Goal: Task Accomplishment & Management: Manage account settings

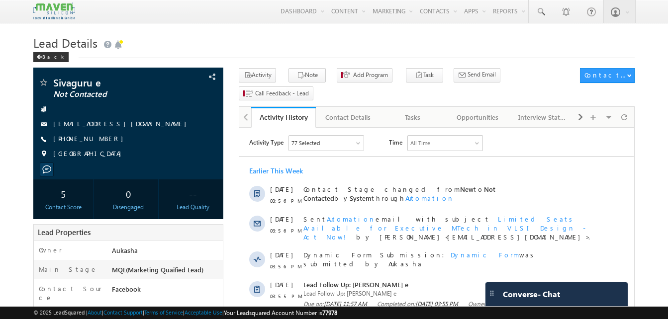
click at [298, 46] on h1 "Lead Details" at bounding box center [333, 41] width 601 height 19
click at [197, 45] on h1 "Lead Details" at bounding box center [333, 41] width 601 height 19
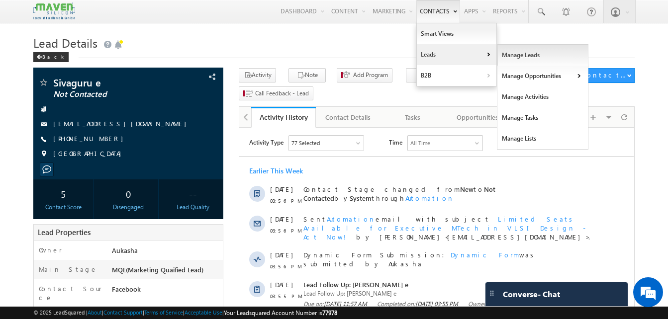
click at [518, 53] on link "Manage Leads" at bounding box center [542, 55] width 91 height 21
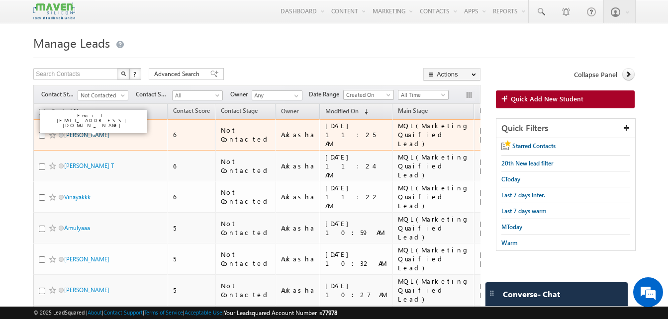
click at [88, 131] on link "Abhin Nath" at bounding box center [86, 134] width 45 height 7
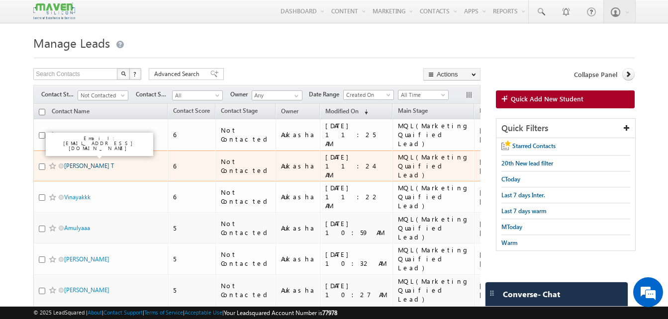
click at [85, 162] on link "ANANDAKUMAR T" at bounding box center [89, 165] width 50 height 7
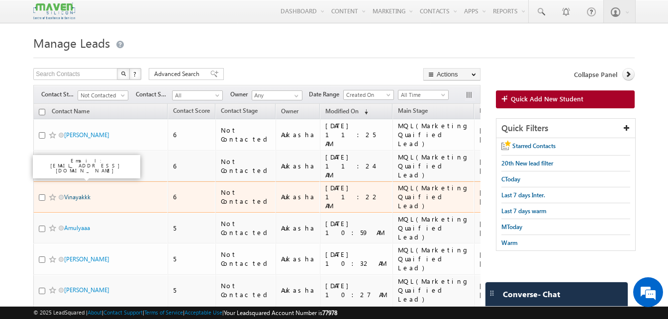
click at [78, 193] on link "Vinayakkk" at bounding box center [77, 196] width 26 height 7
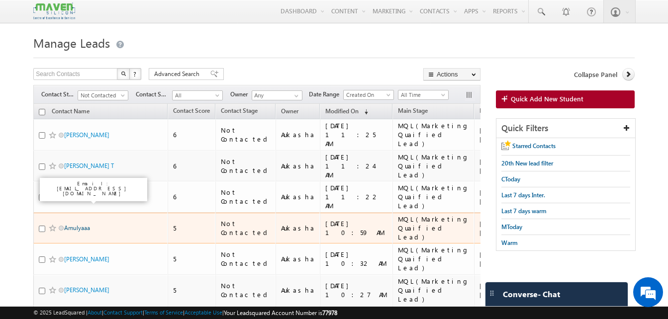
click at [74, 224] on link "Amulyaaa" at bounding box center [77, 227] width 26 height 7
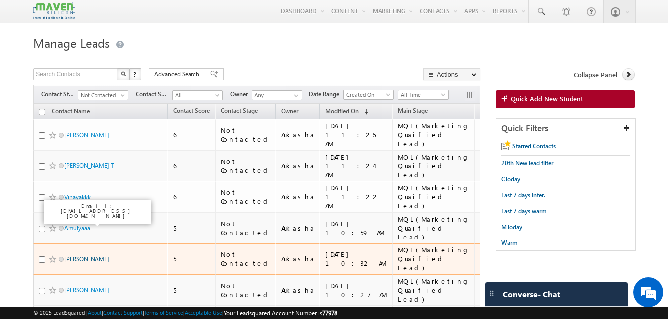
click at [76, 256] on link "Baki Manjunadh" at bounding box center [86, 259] width 45 height 7
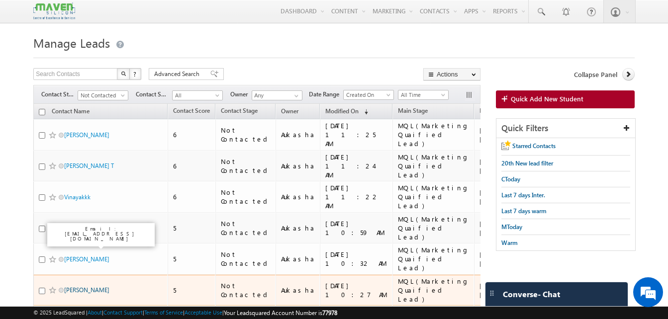
click at [82, 286] on link "ARSHYA AAFRIN M" at bounding box center [86, 289] width 45 height 7
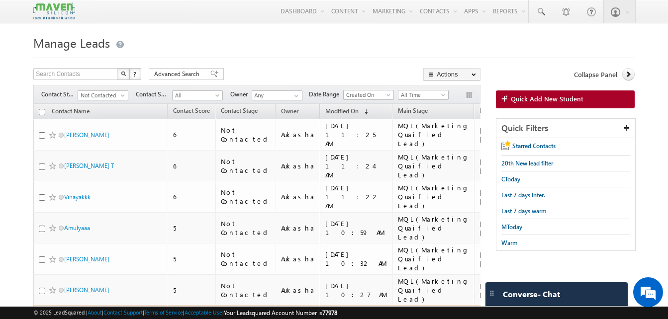
click at [75, 317] on span "Ranju" at bounding box center [97, 321] width 67 height 9
click at [75, 318] on link "Ranju" at bounding box center [86, 321] width 45 height 7
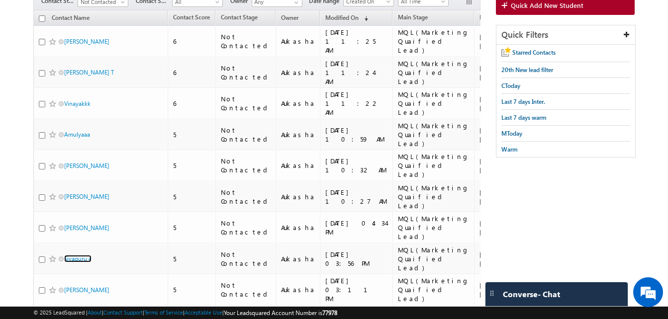
scroll to position [94, 0]
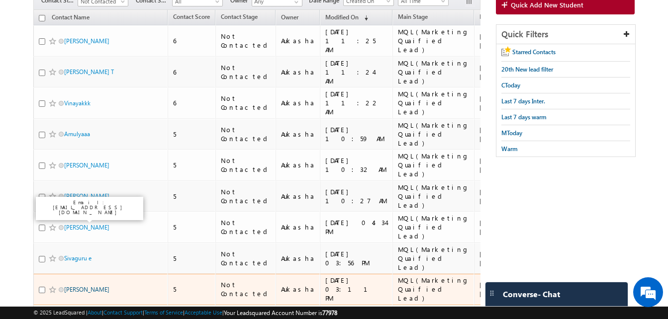
click at [75, 286] on link "Sai Pavan" at bounding box center [86, 289] width 45 height 7
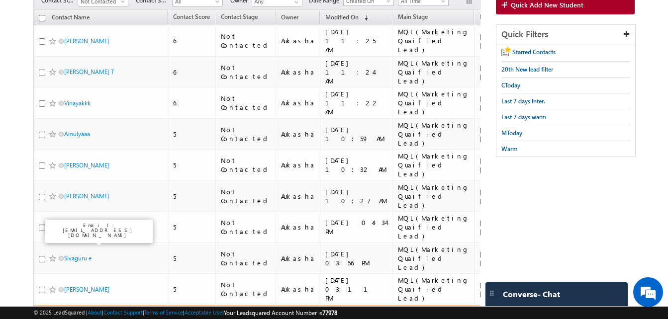
click at [86, 317] on link "PRAKYATH SHETTY" at bounding box center [86, 320] width 45 height 7
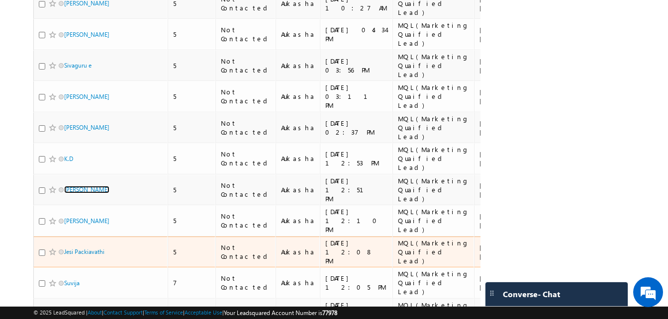
scroll to position [287, 0]
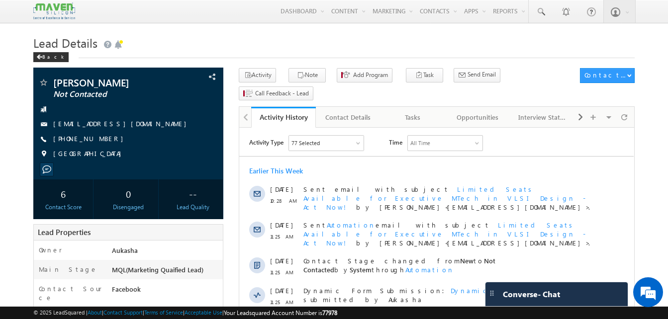
click at [539, 11] on span at bounding box center [541, 12] width 10 height 10
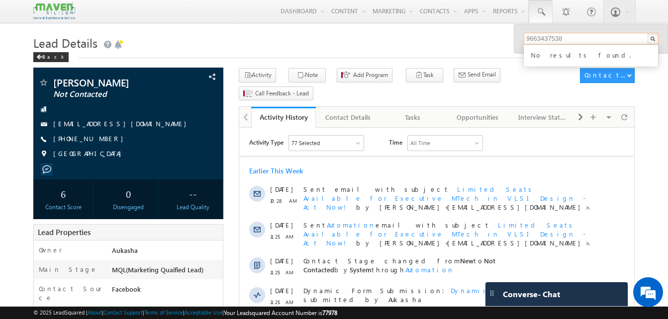
type input "9663437538"
click at [485, 48] on h1 "Lead Details" at bounding box center [333, 41] width 601 height 19
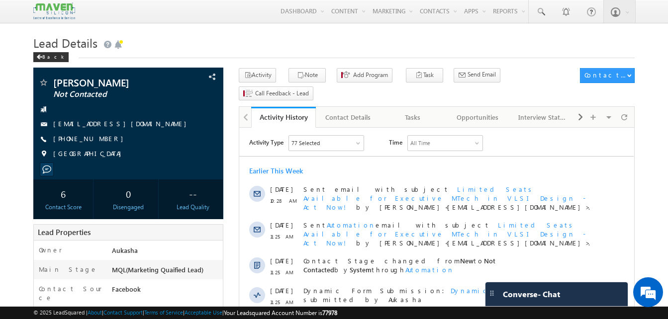
click at [271, 40] on h1 "Lead Details" at bounding box center [333, 41] width 601 height 19
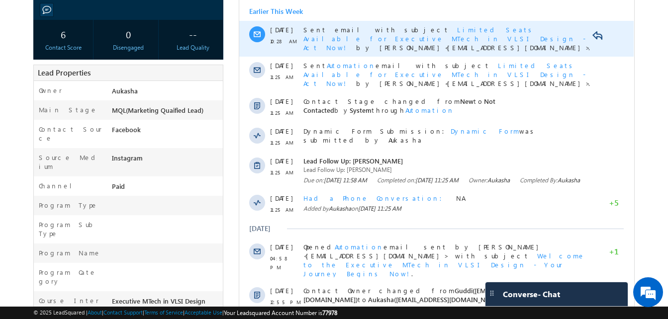
scroll to position [160, 0]
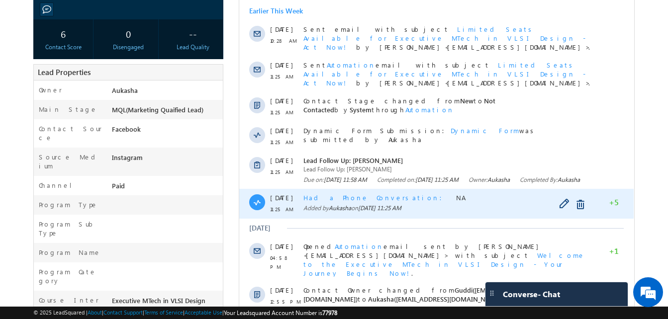
click at [327, 193] on span "Had a Phone Conversation" at bounding box center [375, 197] width 145 height 8
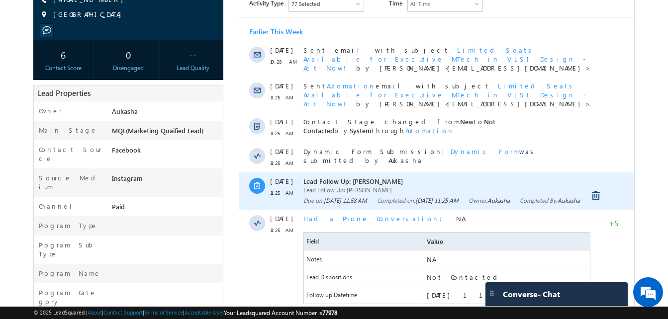
scroll to position [0, 0]
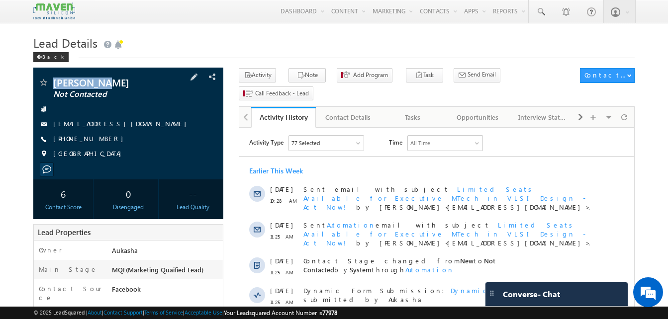
drag, startPoint x: 104, startPoint y: 80, endPoint x: 51, endPoint y: 80, distance: 52.7
click at [51, 80] on div "Abhin Nath Not Contacted" at bounding box center [128, 83] width 180 height 10
copy div "Abhin Nath"
drag, startPoint x: 107, startPoint y: 138, endPoint x: 101, endPoint y: 139, distance: 6.2
click at [101, 139] on div "+91-8281915305" at bounding box center [128, 139] width 180 height 10
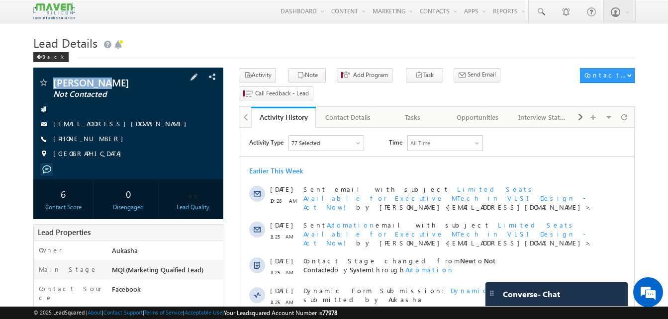
copy div "+91-8281915305"
click at [312, 78] on button "Note" at bounding box center [306, 75] width 37 height 14
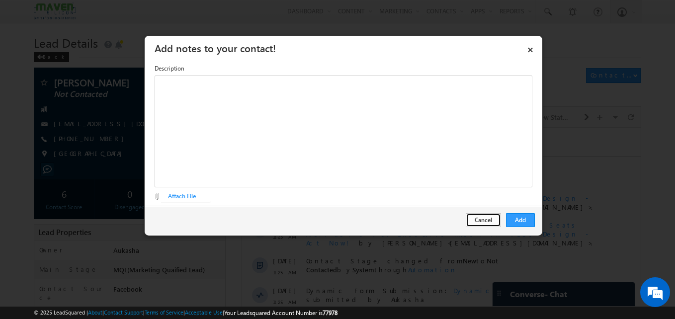
click at [494, 217] on button "Cancel" at bounding box center [483, 220] width 35 height 14
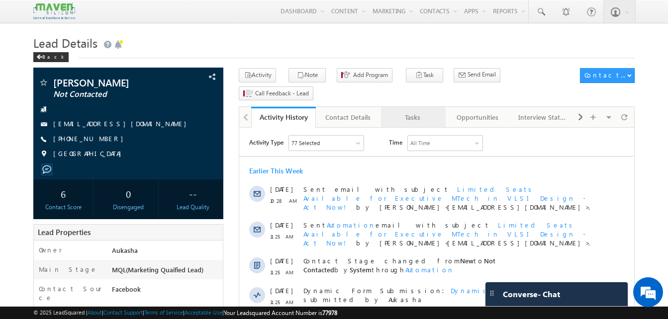
click at [426, 111] on div "Tasks" at bounding box center [413, 117] width 48 height 12
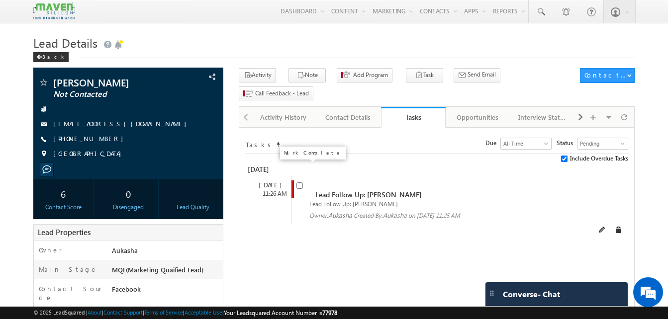
click at [298, 182] on input "checkbox" at bounding box center [299, 185] width 6 height 6
checkbox input "false"
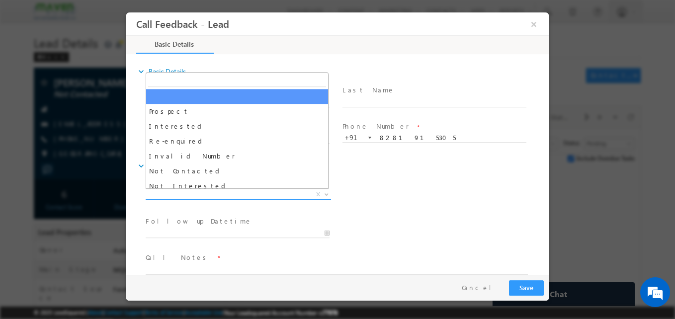
click at [200, 196] on span "X" at bounding box center [238, 195] width 185 height 10
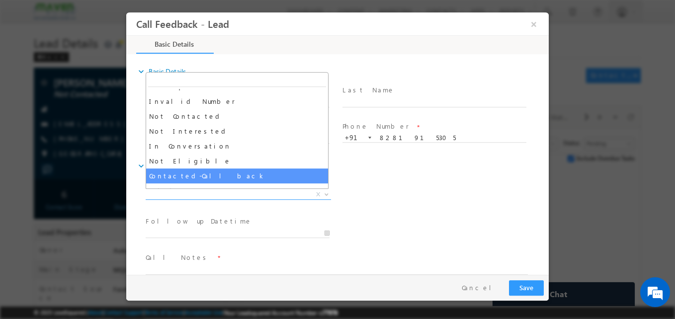
scroll to position [46, 0]
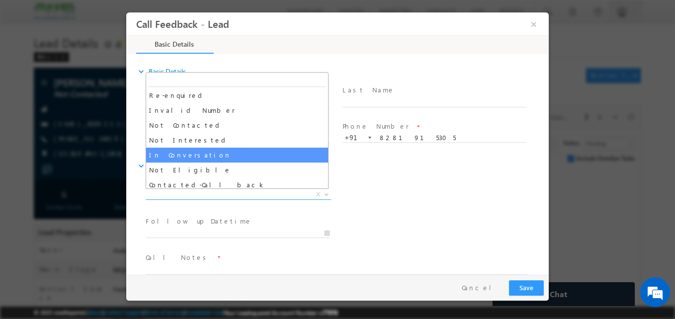
select select "In Conversation"
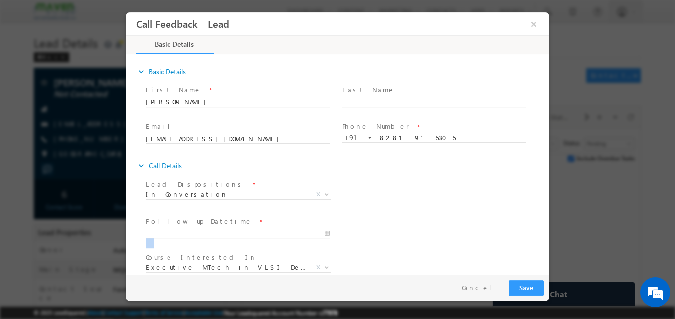
drag, startPoint x: 202, startPoint y: 239, endPoint x: 209, endPoint y: 232, distance: 10.2
click at [209, 232] on span at bounding box center [242, 233] width 193 height 11
click at [209, 232] on input "30/08/2025 11:30 AM" at bounding box center [238, 234] width 184 height 10
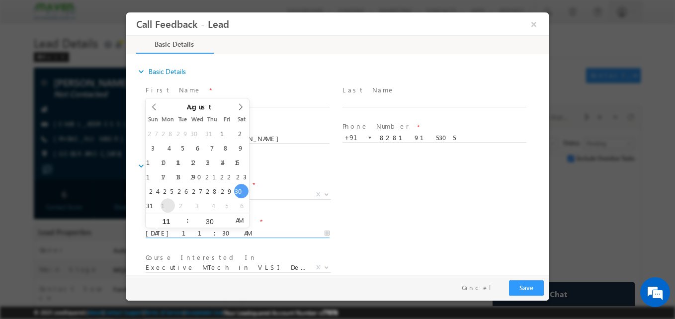
type input "01/09/2025 11:30 AM"
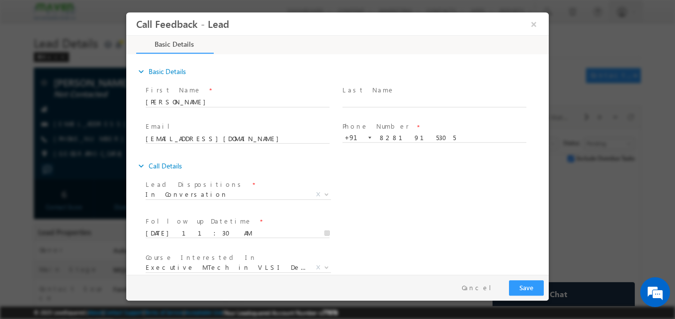
click at [445, 229] on div "Follow up Datetime * 01/09/2025 11:30 AM Program Type * Long Term Short Term X" at bounding box center [346, 232] width 405 height 37
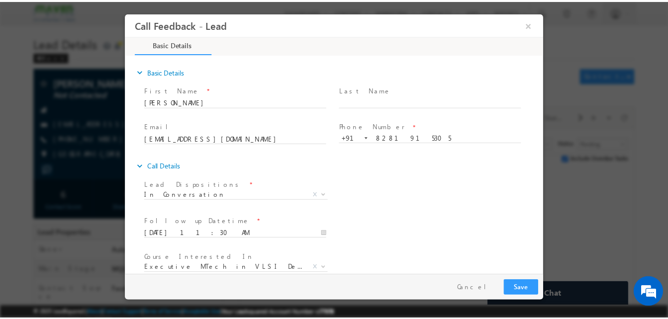
scroll to position [53, 0]
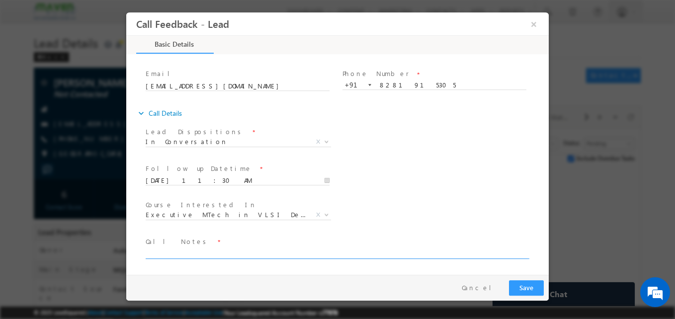
click at [200, 251] on textarea at bounding box center [337, 253] width 382 height 11
paste textarea "B. tech ece 2024/doing internship/IIT R PDPT"
type textarea "B. tech ece 2024/doing internship/IIT R PDPT"
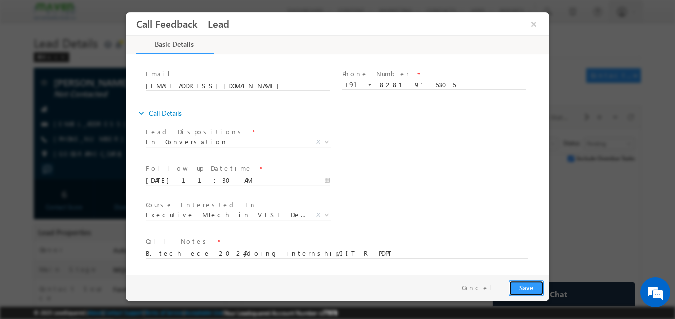
click at [520, 285] on button "Save" at bounding box center [526, 287] width 35 height 15
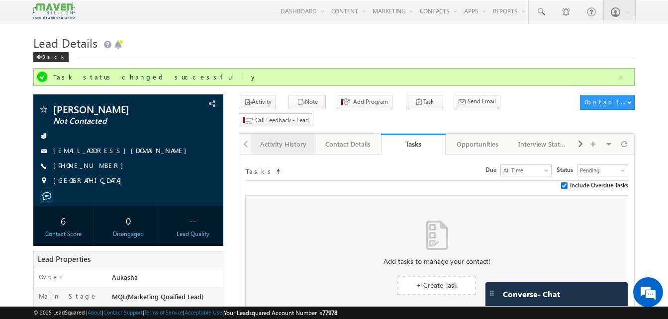
click at [278, 134] on link "Activity History" at bounding box center [283, 144] width 65 height 21
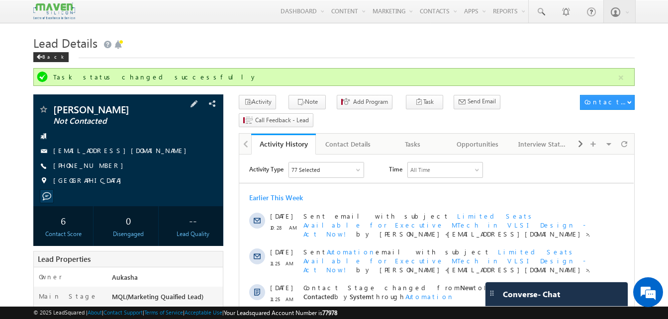
drag, startPoint x: 112, startPoint y: 163, endPoint x: 101, endPoint y: 166, distance: 11.5
click at [101, 166] on div "+91-8281915305" at bounding box center [128, 166] width 180 height 10
copy div "+91-8281915305"
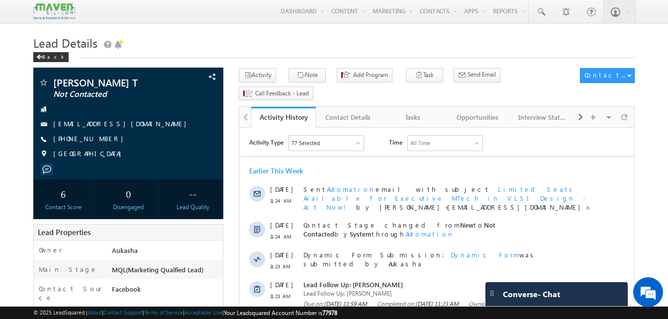
drag, startPoint x: 107, startPoint y: 142, endPoint x: 100, endPoint y: 140, distance: 6.8
click at [100, 140] on div "+91-8428700740" at bounding box center [128, 139] width 180 height 10
copy div "+91-8428700740"
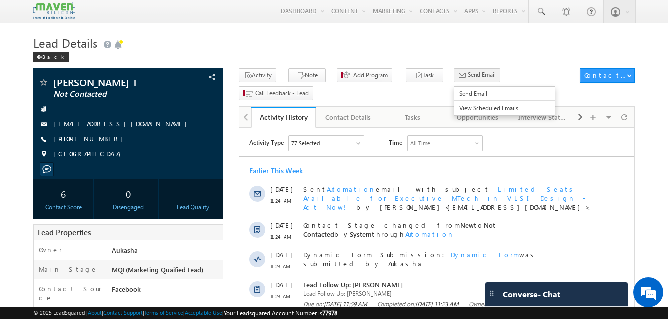
click at [458, 77] on icon "button" at bounding box center [462, 75] width 8 height 9
click at [318, 36] on h1 "Lead Details" at bounding box center [333, 41] width 601 height 19
click at [313, 42] on h1 "Lead Details" at bounding box center [333, 41] width 601 height 19
drag, startPoint x: 109, startPoint y: 140, endPoint x: 101, endPoint y: 139, distance: 8.0
click at [101, 139] on div "+91-8428700740" at bounding box center [128, 139] width 180 height 10
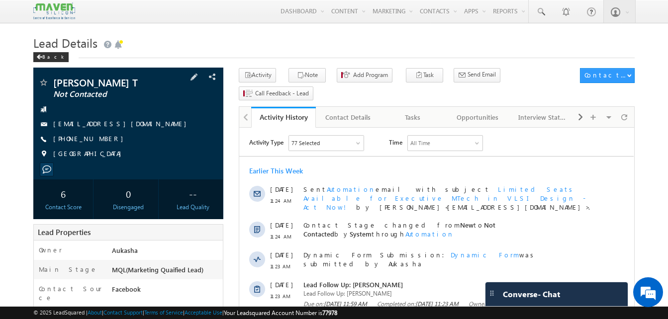
copy div "+91-8428700740"
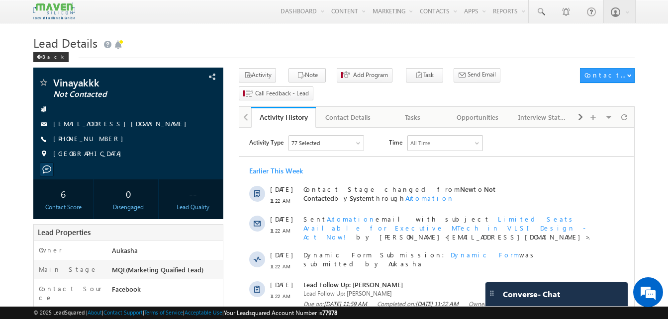
click at [231, 43] on h1 "Lead Details" at bounding box center [333, 41] width 601 height 19
click at [102, 140] on div "[PHONE_NUMBER]" at bounding box center [128, 139] width 180 height 10
copy div "[PHONE_NUMBER]"
click at [414, 111] on div "Tasks" at bounding box center [413, 117] width 48 height 12
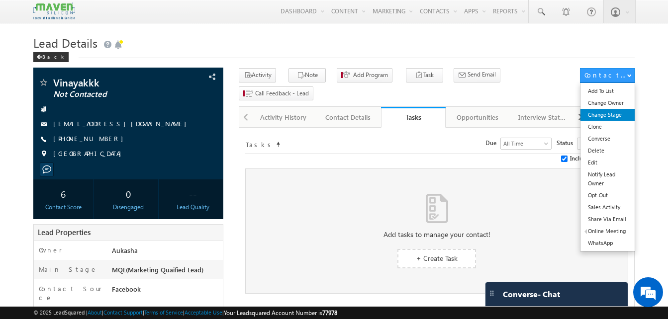
click at [606, 120] on link "Change Stage" at bounding box center [607, 115] width 54 height 12
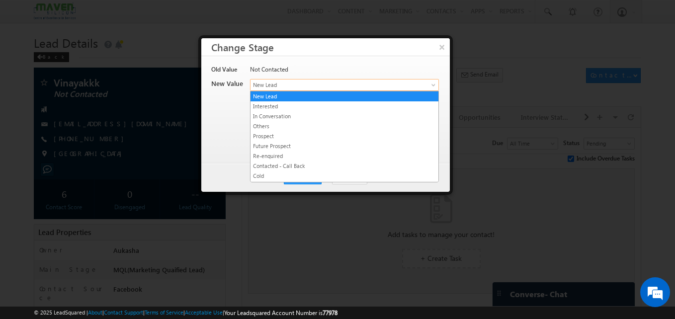
click at [328, 87] on span "New Lead" at bounding box center [328, 85] width 155 height 9
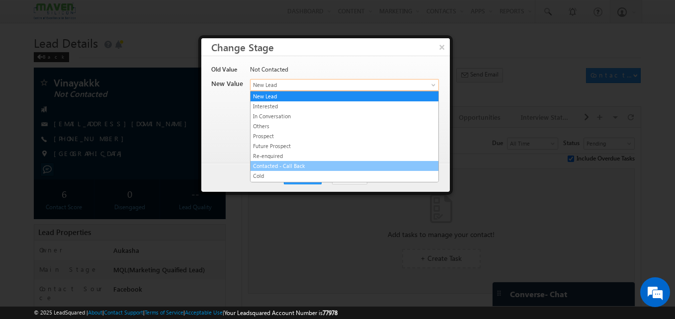
scroll to position [188, 0]
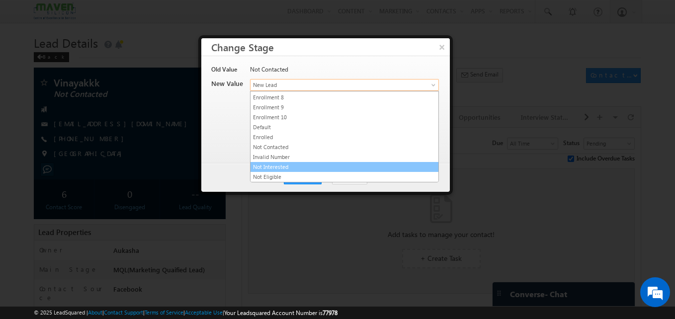
click at [318, 171] on link "Not Interested" at bounding box center [345, 167] width 188 height 9
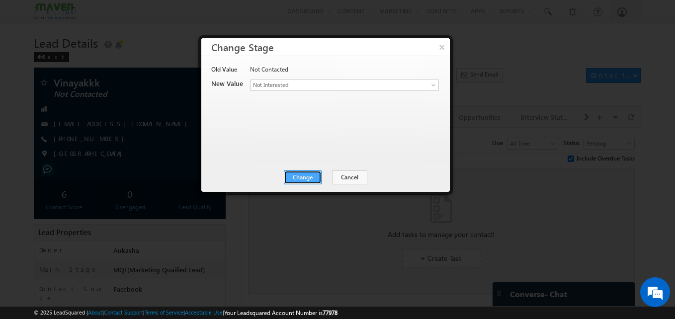
click at [299, 176] on button "Change" at bounding box center [303, 178] width 38 height 14
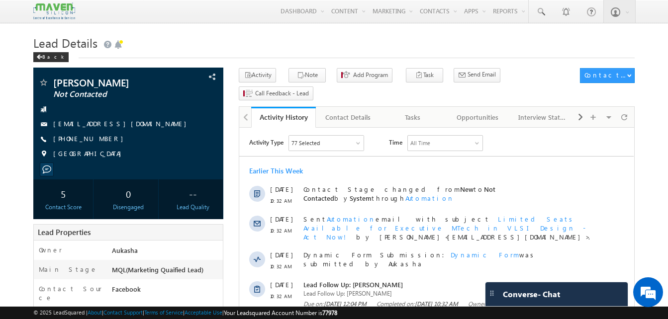
click at [143, 36] on h1 "Lead Details" at bounding box center [333, 41] width 601 height 19
click at [101, 139] on div "[PHONE_NUMBER]" at bounding box center [128, 139] width 180 height 10
copy div "[PHONE_NUMBER]"
drag, startPoint x: 129, startPoint y: 82, endPoint x: 54, endPoint y: 82, distance: 75.1
click at [54, 82] on span "[PERSON_NAME]" at bounding box center [111, 83] width 117 height 10
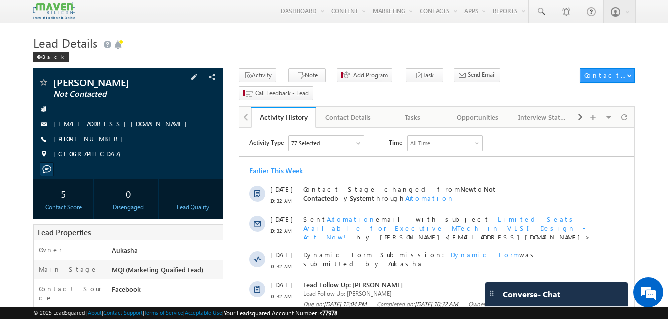
copy span "[PERSON_NAME]"
click at [192, 39] on h1 "Lead Details" at bounding box center [333, 41] width 601 height 19
drag, startPoint x: 108, startPoint y: 141, endPoint x: 102, endPoint y: 143, distance: 6.3
click at [102, 143] on div "+91-9361137704" at bounding box center [128, 139] width 180 height 10
click at [101, 141] on div "+91-9361137704" at bounding box center [128, 139] width 180 height 10
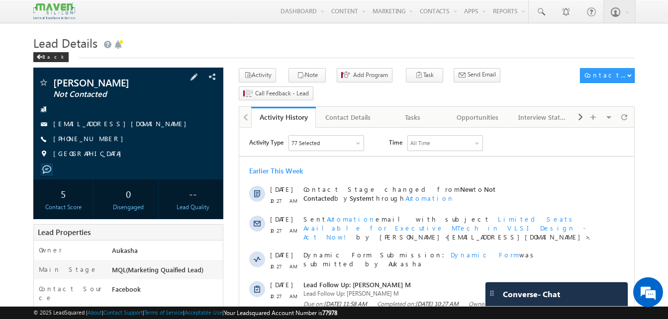
copy div "+91-9361137704"
click at [309, 43] on h1 "Lead Details" at bounding box center [333, 41] width 601 height 19
drag, startPoint x: 109, startPoint y: 138, endPoint x: 100, endPoint y: 141, distance: 9.3
click at [100, 141] on div "[PHONE_NUMBER]" at bounding box center [128, 139] width 180 height 10
copy div "[PHONE_NUMBER]"
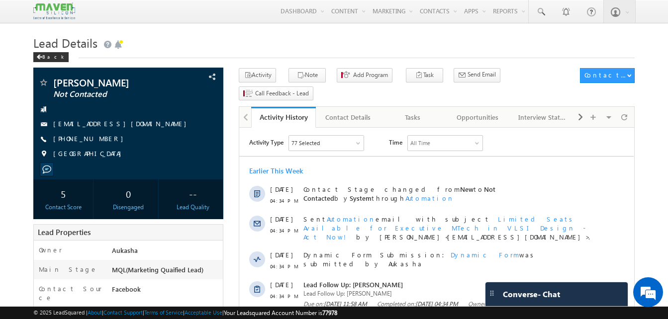
click at [265, 43] on h1 "Lead Details" at bounding box center [333, 41] width 601 height 19
click at [102, 139] on div "+91-8807593951" at bounding box center [128, 139] width 180 height 10
copy div "+91-8807593951"
click at [411, 111] on div "Tasks" at bounding box center [413, 117] width 48 height 12
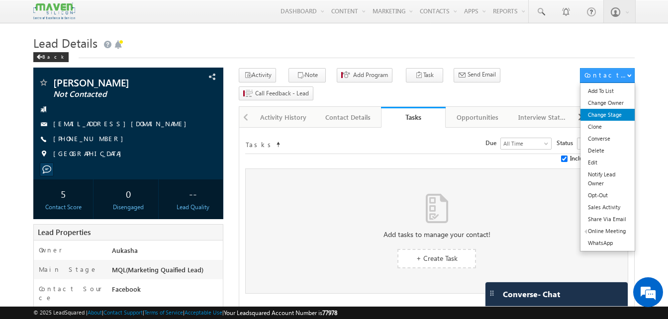
click at [609, 119] on link "Change Stage" at bounding box center [607, 115] width 54 height 12
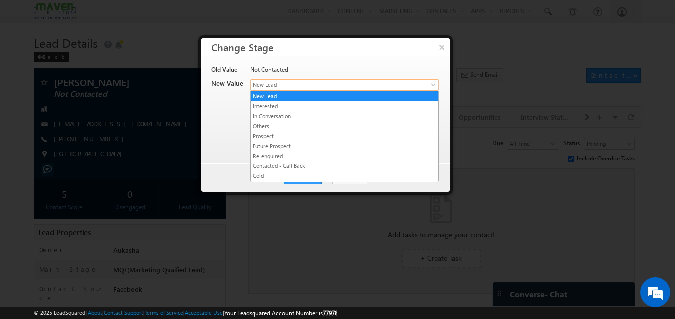
click at [343, 85] on span "New Lead" at bounding box center [328, 85] width 155 height 9
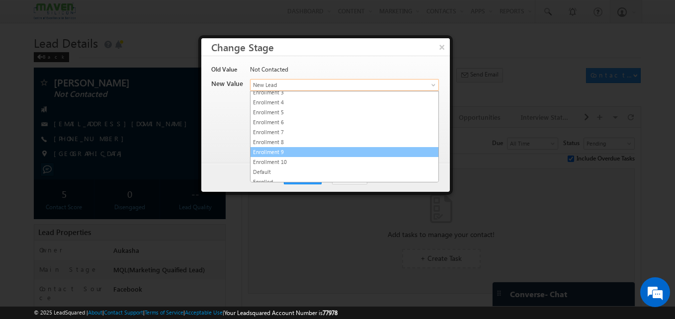
scroll to position [188, 0]
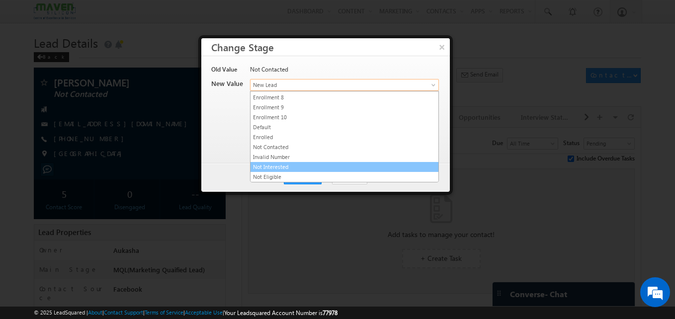
click at [285, 166] on link "Not Interested" at bounding box center [345, 167] width 188 height 9
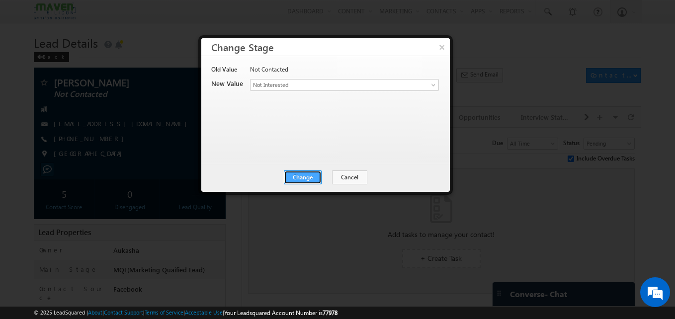
click at [297, 179] on button "Change" at bounding box center [303, 178] width 38 height 14
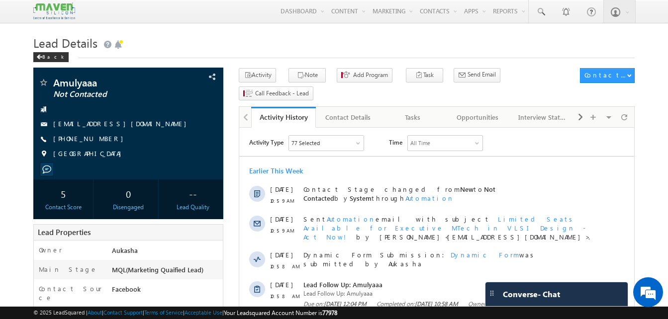
click at [101, 141] on div "[PHONE_NUMBER]" at bounding box center [128, 139] width 180 height 10
copy div "[PHONE_NUMBER]"
click at [179, 53] on div "Back" at bounding box center [333, 55] width 601 height 6
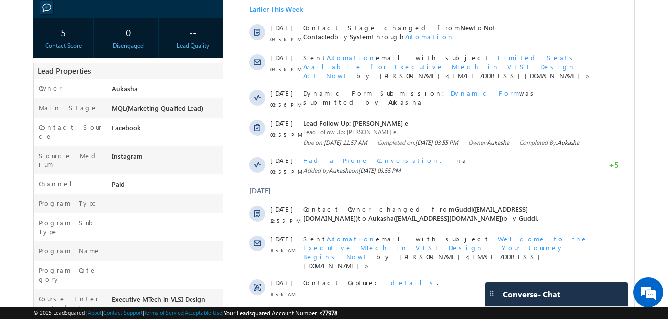
scroll to position [162, 0]
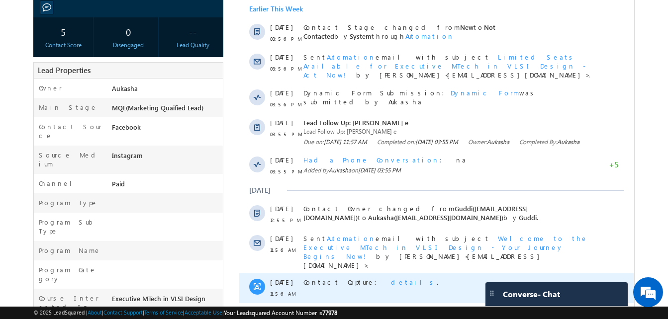
click at [391, 278] on span "details" at bounding box center [414, 282] width 46 height 8
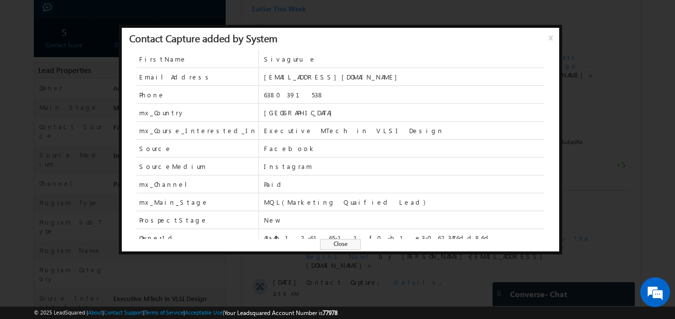
click at [343, 242] on span "Close" at bounding box center [340, 244] width 41 height 11
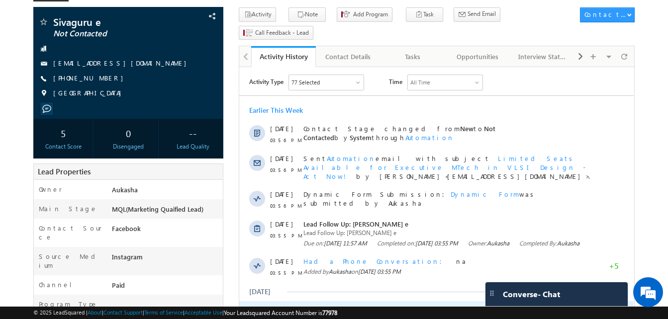
scroll to position [0, 0]
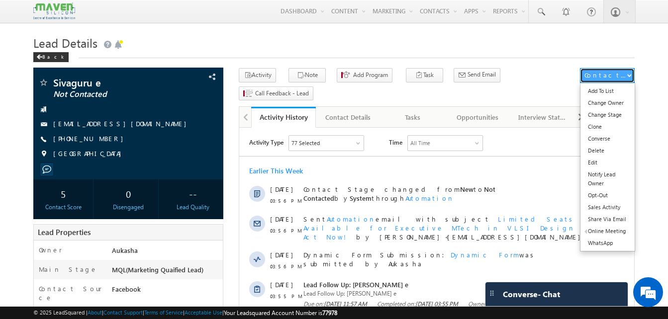
click at [631, 74] on span "button" at bounding box center [629, 75] width 4 height 4
click at [622, 116] on link "Change Stage" at bounding box center [607, 115] width 54 height 12
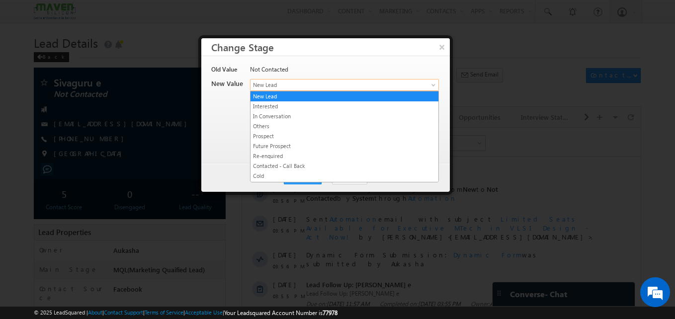
click at [304, 87] on span "New Lead" at bounding box center [328, 85] width 155 height 9
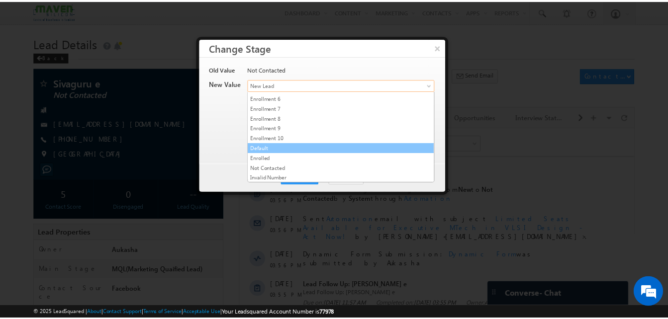
scroll to position [188, 0]
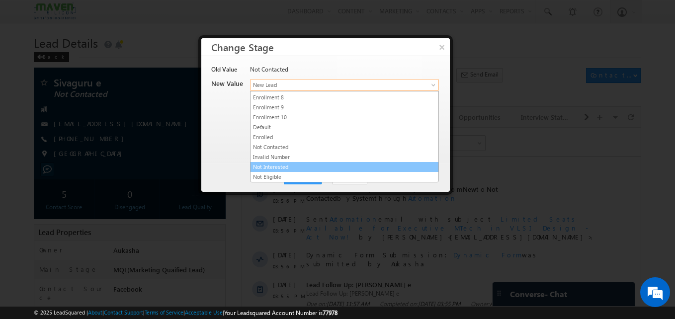
click at [286, 166] on link "Not Interested" at bounding box center [345, 167] width 188 height 9
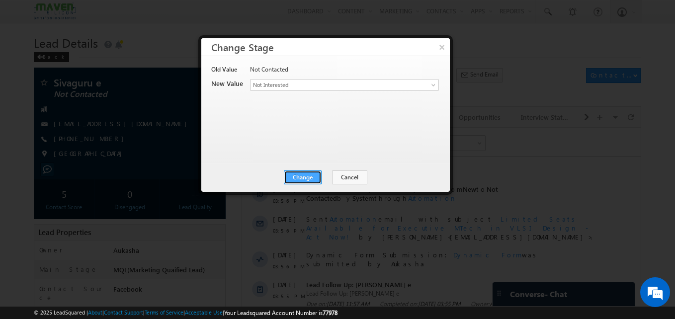
click at [311, 176] on button "Change" at bounding box center [303, 178] width 38 height 14
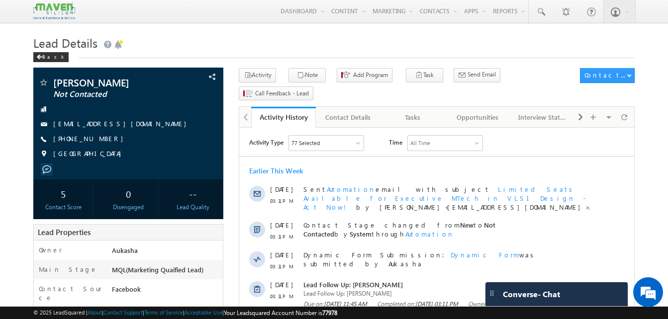
click at [263, 43] on h1 "Lead Details" at bounding box center [333, 41] width 601 height 19
click at [101, 141] on div "+91-6303098040" at bounding box center [128, 139] width 180 height 10
copy div "+91-6303098040"
drag, startPoint x: 107, startPoint y: 82, endPoint x: 54, endPoint y: 77, distance: 53.4
click at [54, 77] on div "Sai Pavan Not Contacted gsaipavan2001@gmail.com India" at bounding box center [128, 124] width 190 height 112
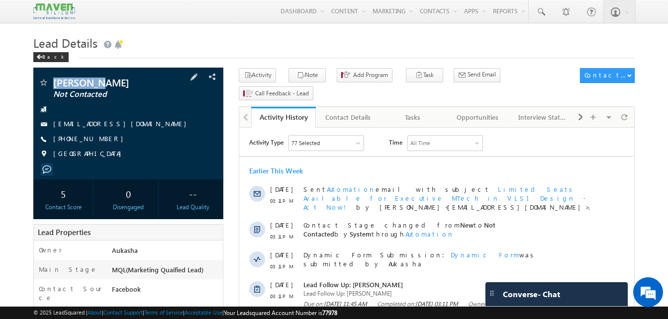
copy div "Sai Pavan"
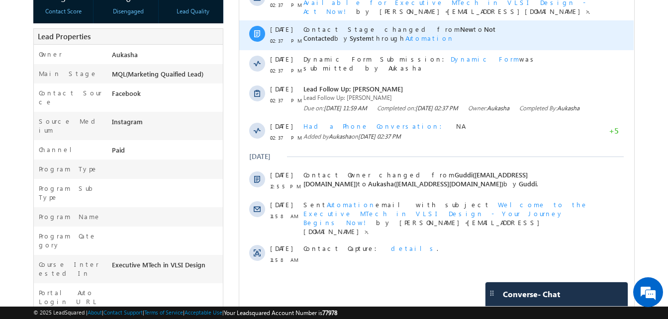
scroll to position [196, 0]
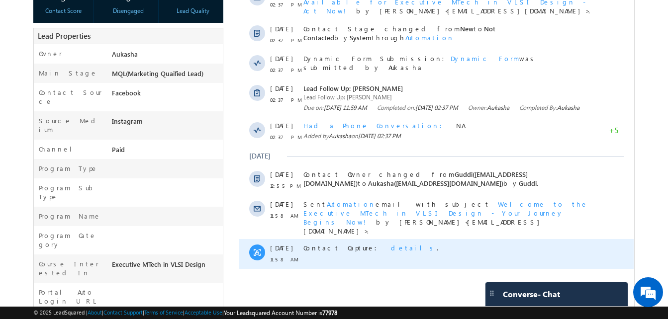
click at [391, 244] on span "details" at bounding box center [414, 248] width 46 height 8
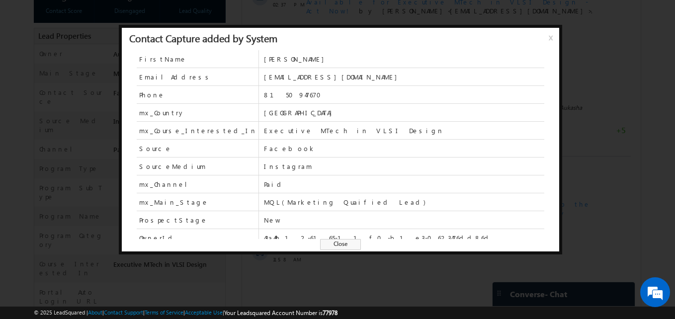
click at [340, 245] on span "Close" at bounding box center [340, 244] width 41 height 11
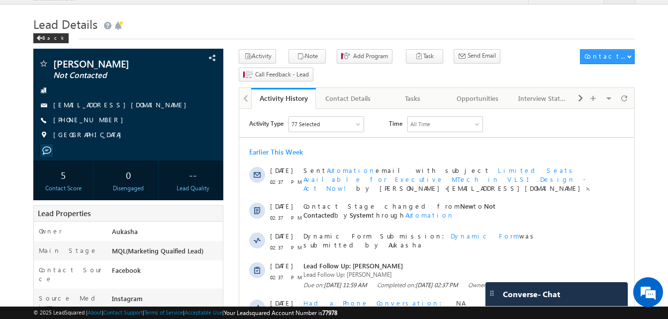
scroll to position [19, 0]
drag, startPoint x: 111, startPoint y: 120, endPoint x: 99, endPoint y: 121, distance: 11.5
click at [99, 121] on div "[PHONE_NUMBER]" at bounding box center [128, 120] width 180 height 10
copy div "+91-815094767"
copy div "[PHONE_NUMBER]"
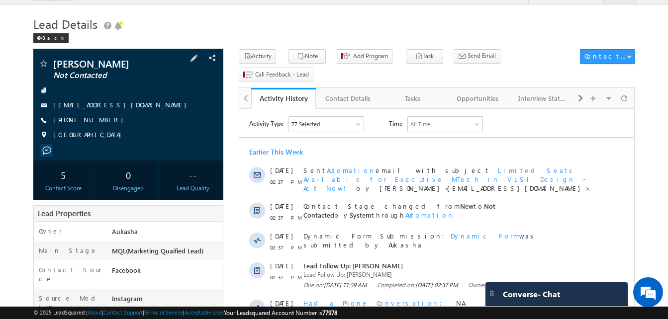
drag, startPoint x: 142, startPoint y: 60, endPoint x: 50, endPoint y: 62, distance: 92.0
click at [50, 62] on div "PRAKYATH SHETTY Not Contacted" at bounding box center [128, 64] width 180 height 10
copy div "PRAKYATH SHETTY"
click at [401, 92] on div "Tasks" at bounding box center [413, 98] width 48 height 12
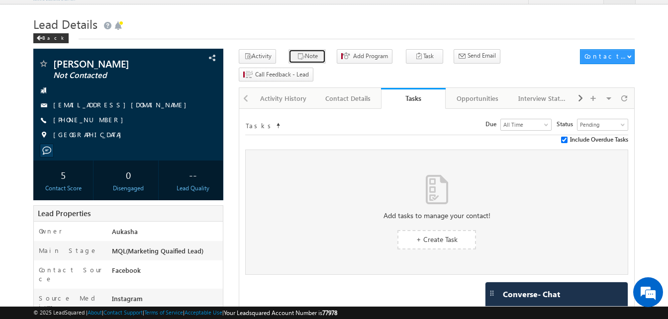
click at [317, 56] on button "Note" at bounding box center [306, 56] width 37 height 14
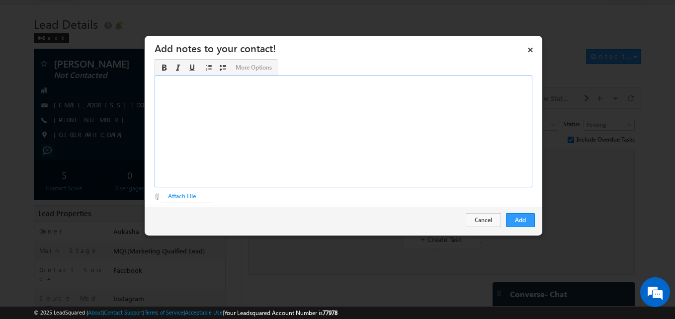
click at [308, 142] on div "Rich Text Editor, Description-inline-editor-div" at bounding box center [344, 132] width 378 height 112
paste div "Rich Text Editor, Description-inline-editor-div"
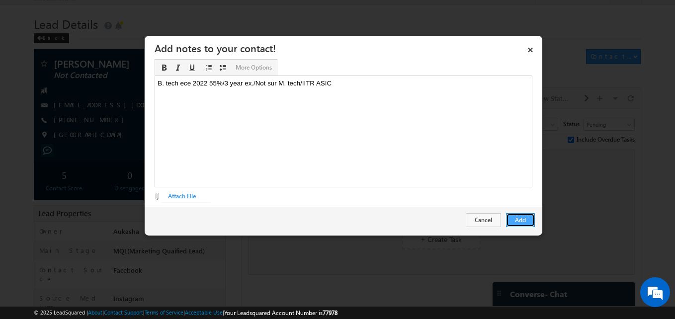
click at [518, 215] on button "Add" at bounding box center [520, 220] width 29 height 14
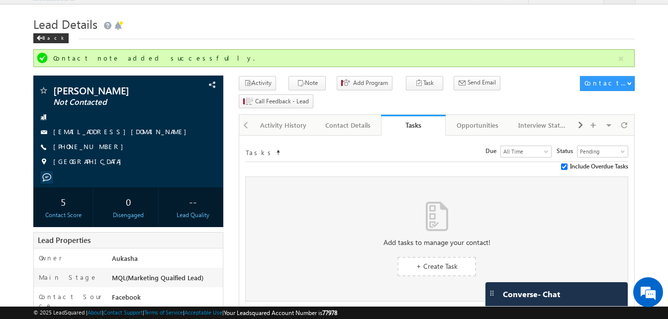
click at [621, 54] on button "button" at bounding box center [621, 59] width 12 height 12
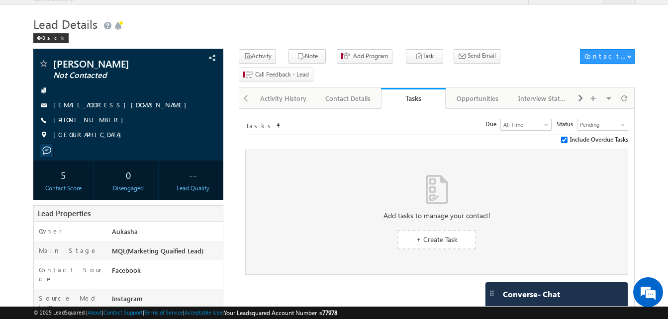
click at [542, 38] on div "Back" at bounding box center [333, 36] width 601 height 6
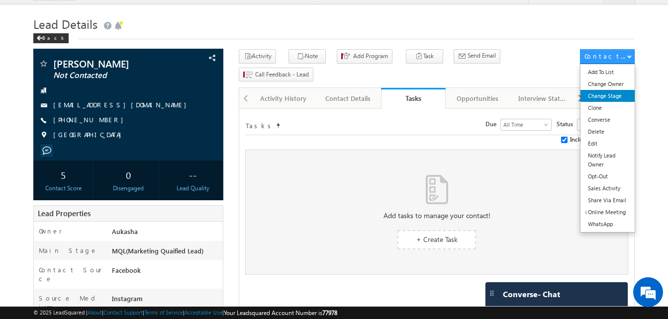
click at [621, 98] on link "Change Stage" at bounding box center [607, 96] width 54 height 12
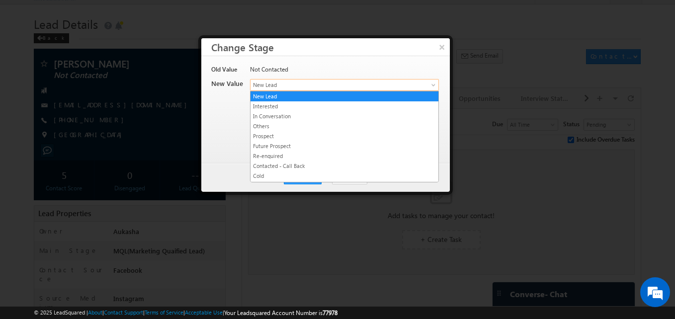
click at [285, 85] on span "New Lead" at bounding box center [328, 85] width 155 height 9
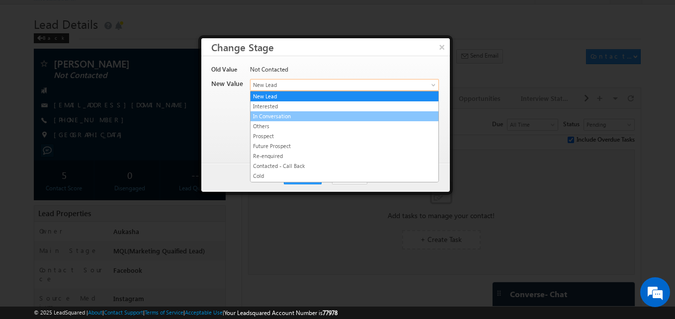
click at [286, 119] on link "In Conversation" at bounding box center [345, 116] width 188 height 9
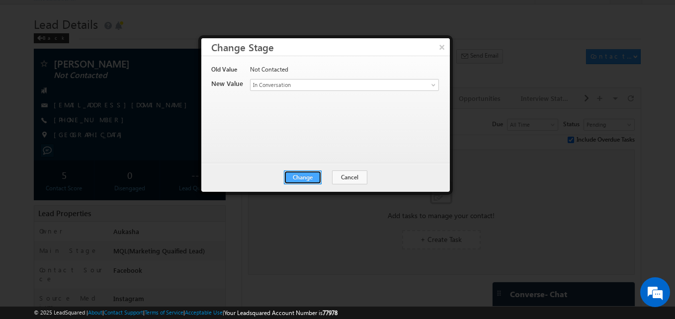
click at [306, 176] on button "Change" at bounding box center [303, 178] width 38 height 14
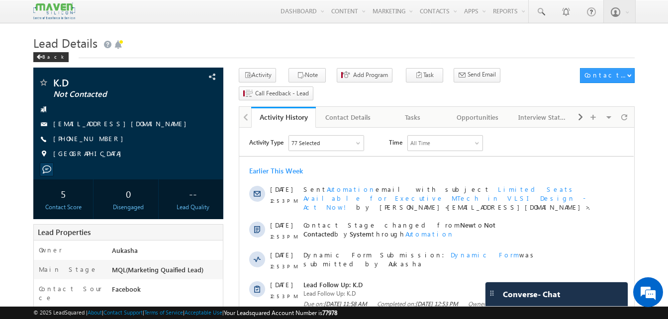
click at [336, 44] on h1 "Lead Details" at bounding box center [333, 41] width 601 height 19
click at [101, 140] on div "+91-8080584390" at bounding box center [128, 139] width 180 height 10
copy div "+91-8080584390"
drag, startPoint x: 0, startPoint y: 0, endPoint x: 306, endPoint y: 31, distance: 307.9
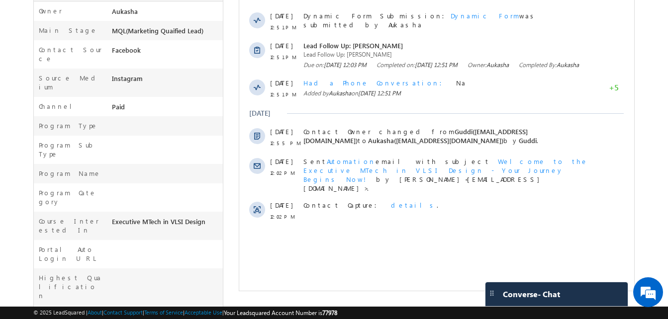
scroll to position [236, 0]
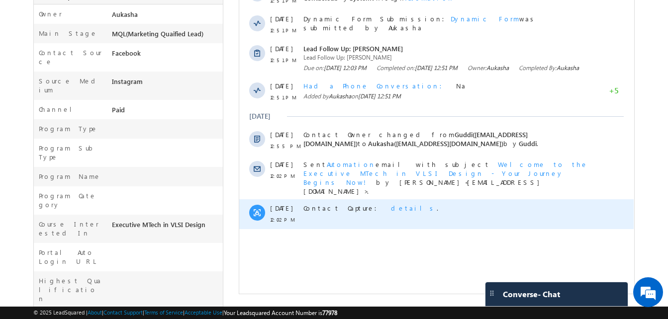
click at [391, 204] on span "details" at bounding box center [414, 208] width 46 height 8
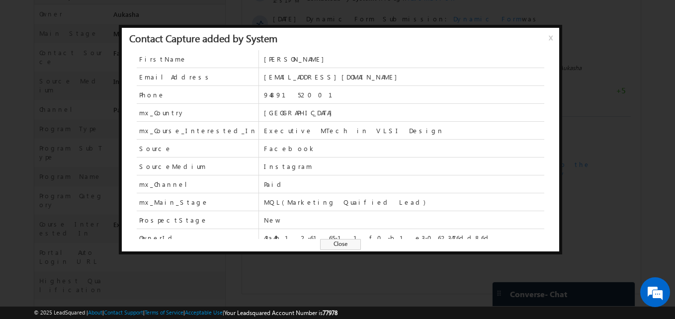
click at [353, 240] on span "Close" at bounding box center [340, 244] width 41 height 11
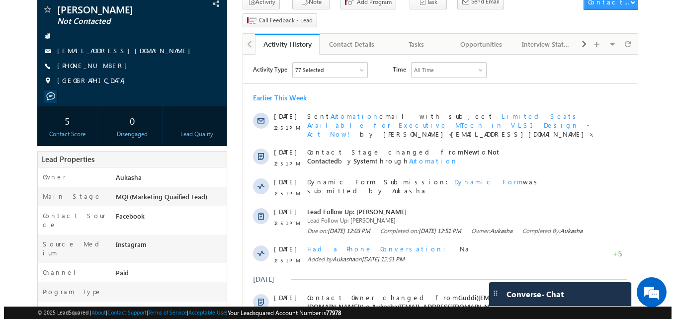
scroll to position [0, 0]
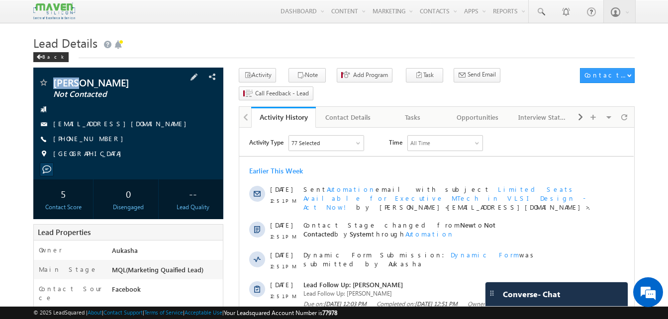
drag, startPoint x: 87, startPoint y: 85, endPoint x: 54, endPoint y: 85, distance: 32.8
click at [54, 85] on span "[PERSON_NAME]" at bounding box center [111, 83] width 117 height 10
copy span "[PERSON_NAME]"
drag, startPoint x: 107, startPoint y: 139, endPoint x: 100, endPoint y: 140, distance: 7.5
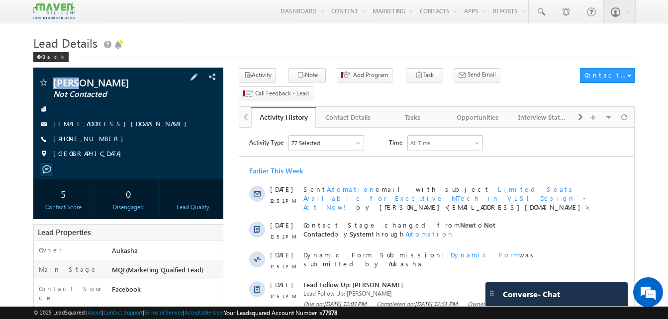
click at [100, 140] on div "+91-9489152001" at bounding box center [128, 139] width 180 height 10
copy div "+91-948915200"
drag, startPoint x: 109, startPoint y: 139, endPoint x: 101, endPoint y: 139, distance: 7.5
click at [101, 139] on div "+91-9489152001" at bounding box center [128, 139] width 180 height 10
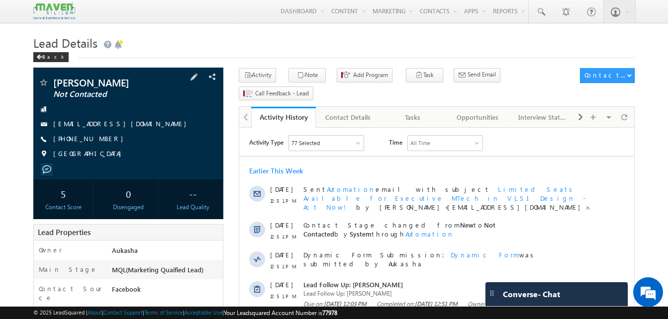
copy div "+91-9489152001"
click at [417, 111] on div "Tasks" at bounding box center [413, 117] width 48 height 12
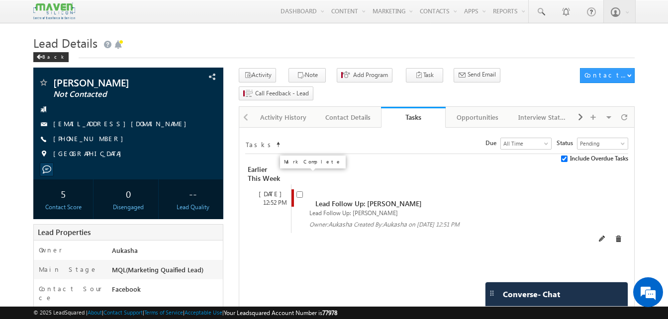
click at [301, 191] on input "checkbox" at bounding box center [299, 194] width 6 height 6
checkbox input "false"
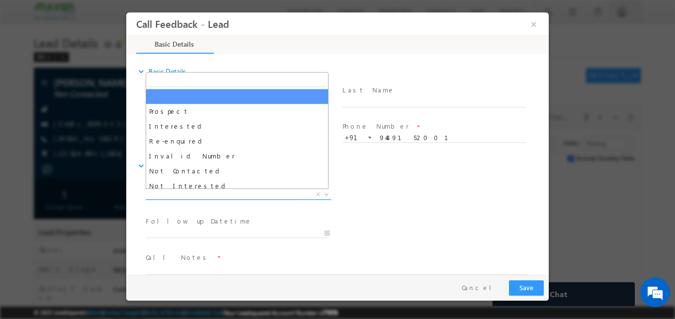
click at [245, 192] on span "X" at bounding box center [238, 195] width 185 height 10
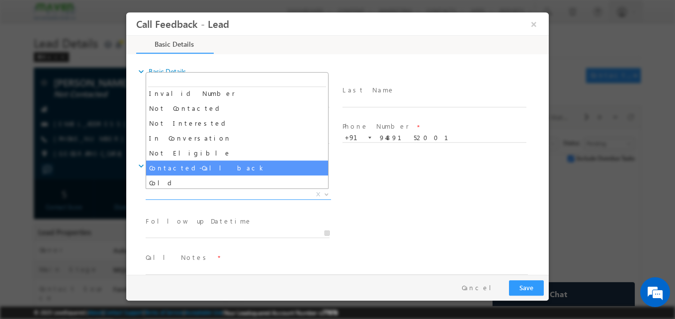
scroll to position [63, 0]
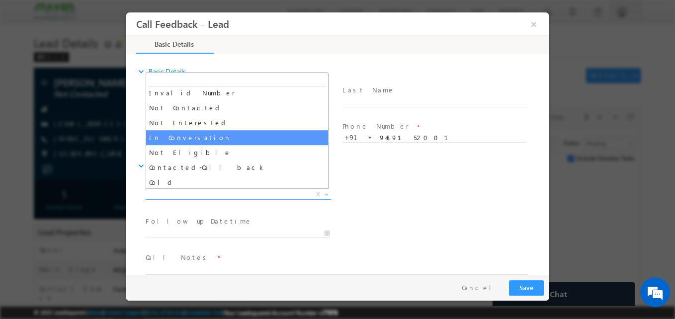
select select "In Conversation"
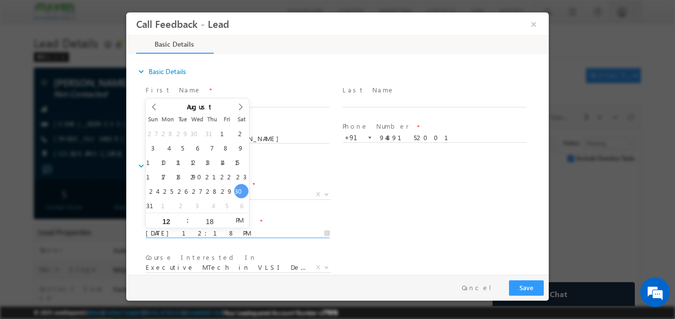
click at [205, 234] on input "30/08/2025 12:18 PM" at bounding box center [238, 234] width 184 height 10
type input "01/09/2025 12:18 PM"
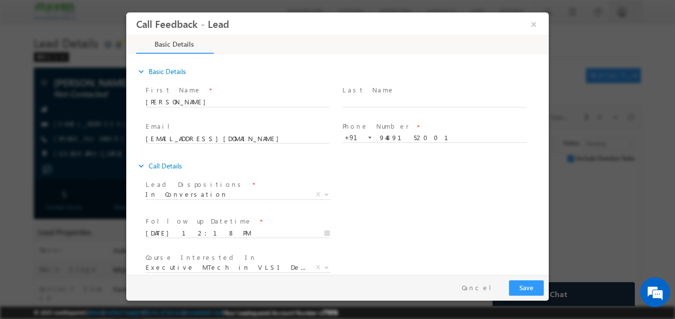
click at [426, 207] on div "Lead Dispositions * Prospect Interested Re-enquired Invalid Number Not Contacte…" at bounding box center [346, 196] width 405 height 37
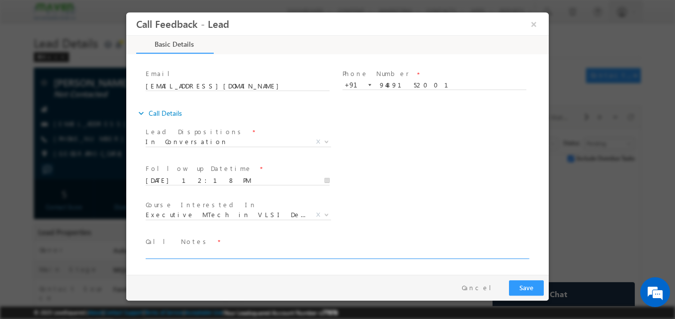
click at [203, 252] on textarea at bounding box center [337, 253] width 382 height 11
paste textarea "BE ece/2 year ex./M. tech in VLSI"
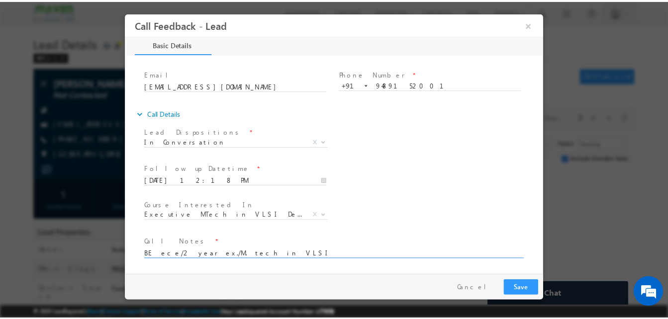
scroll to position [0, 0]
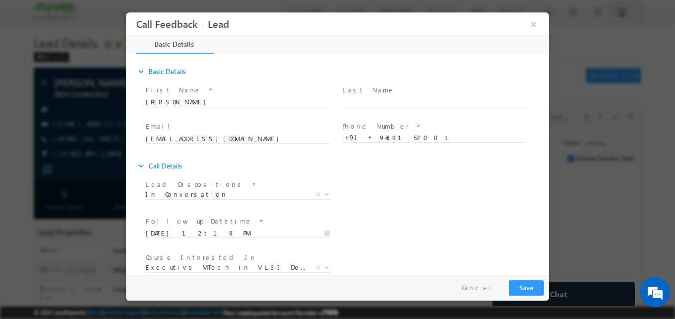
type textarea "BE ece/2 year ex./M. tech in VLSI"
click at [516, 288] on button "Save" at bounding box center [526, 287] width 35 height 15
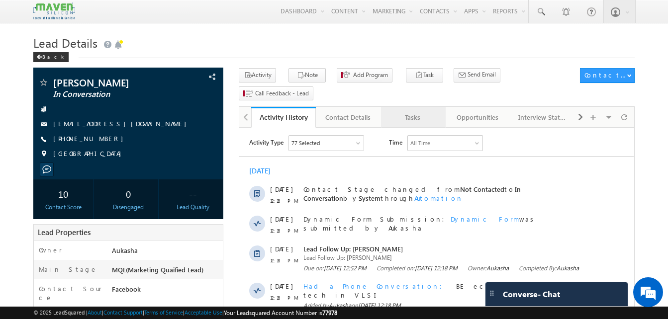
click at [421, 107] on link "Tasks" at bounding box center [413, 117] width 65 height 21
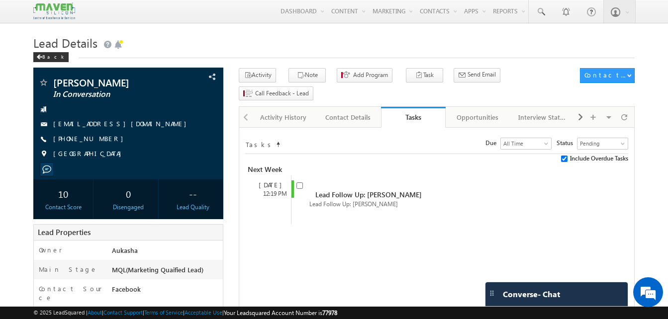
click at [306, 47] on h1 "Lead Details" at bounding box center [333, 41] width 601 height 19
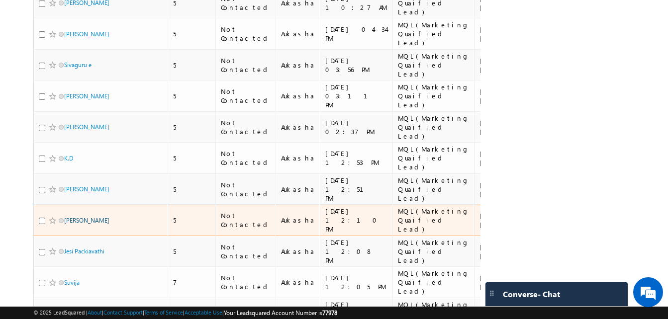
click at [87, 217] on link "Harikumar" at bounding box center [86, 220] width 45 height 7
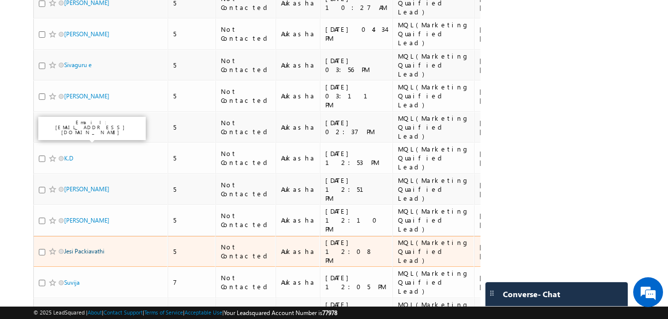
click at [86, 248] on link "Jesi Packiavathi" at bounding box center [84, 251] width 40 height 7
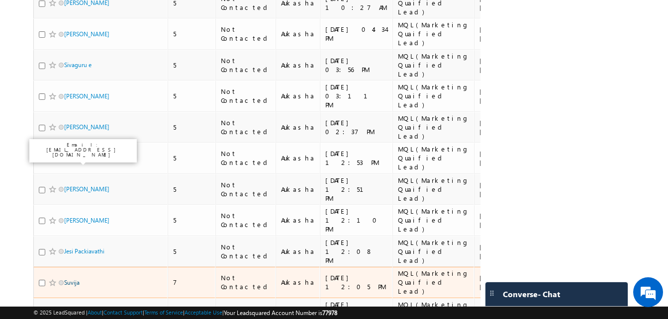
click at [72, 279] on link "Suvija" at bounding box center [71, 282] width 15 height 7
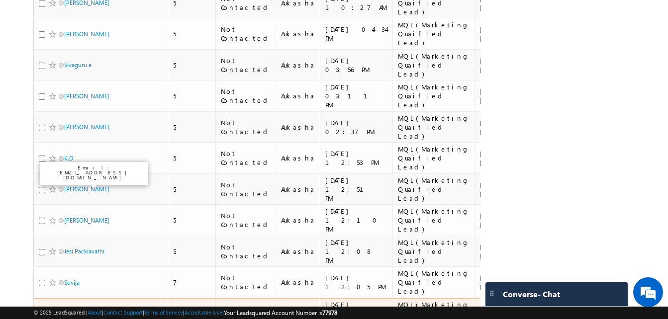
click at [75, 310] on link "Neelima Thathireddy" at bounding box center [86, 313] width 45 height 7
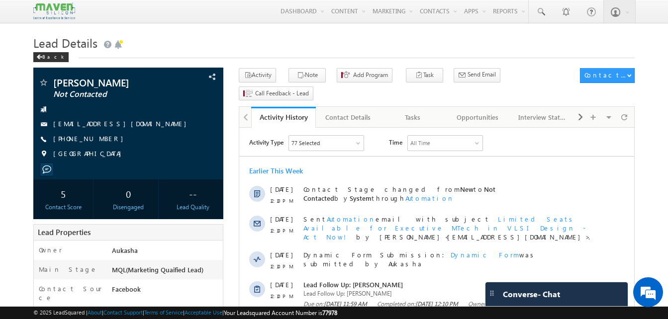
click at [136, 129] on span "[EMAIL_ADDRESS][DOMAIN_NAME]" at bounding box center [122, 124] width 138 height 10
drag, startPoint x: 107, startPoint y: 85, endPoint x: 52, endPoint y: 83, distance: 55.7
click at [52, 83] on div "[PERSON_NAME] Not Contacted" at bounding box center [128, 83] width 180 height 10
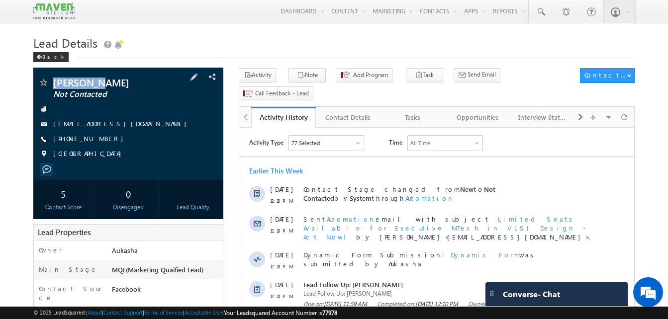
copy div "[PERSON_NAME]"
drag, startPoint x: 106, startPoint y: 137, endPoint x: 100, endPoint y: 141, distance: 6.5
click at [100, 141] on div "[PHONE_NUMBER]" at bounding box center [128, 139] width 180 height 10
copy div "[PHONE_NUMBER]"
click at [313, 79] on button "Note" at bounding box center [306, 75] width 37 height 14
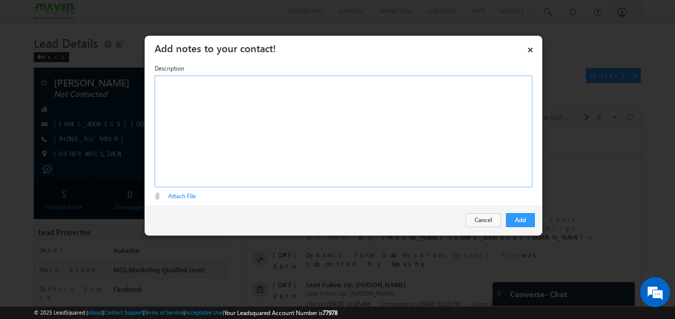
click at [275, 95] on div "Rich Text Editor, Description-inline-editor-div" at bounding box center [344, 132] width 378 height 112
paste div "Rich Text Editor, Description-inline-editor-div"
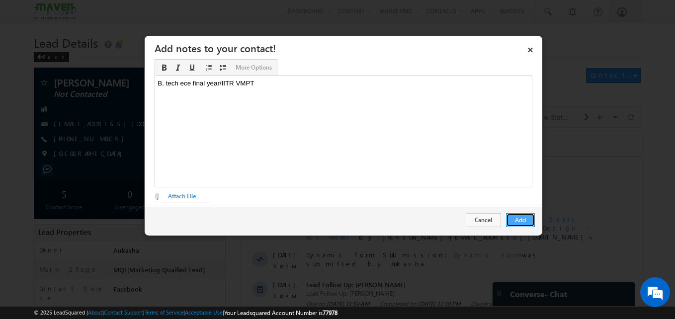
click at [524, 225] on button "Add" at bounding box center [520, 220] width 29 height 14
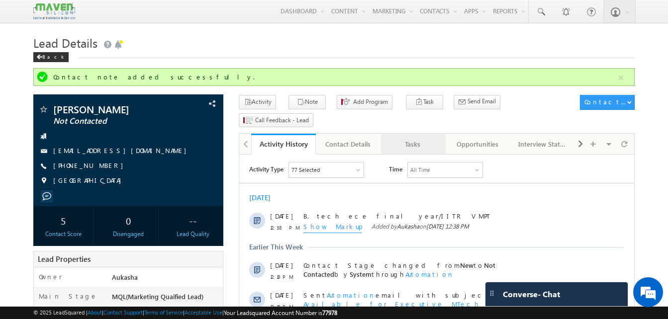
click at [423, 135] on link "Tasks" at bounding box center [413, 144] width 65 height 21
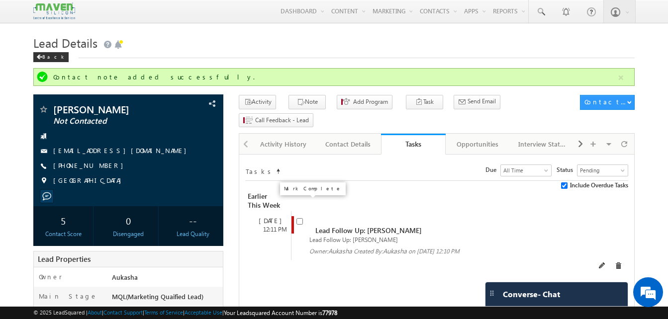
click at [297, 218] on input "checkbox" at bounding box center [299, 221] width 6 height 6
checkbox input "false"
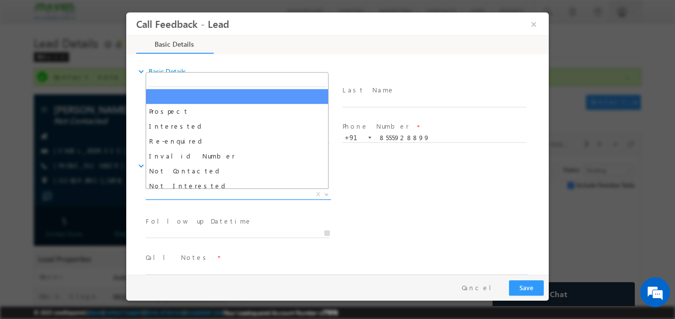
click at [217, 193] on span "X" at bounding box center [238, 195] width 185 height 10
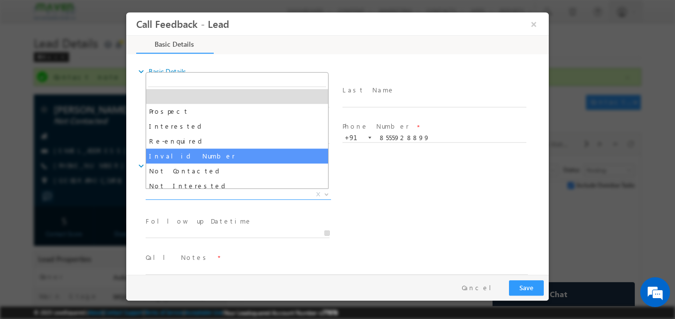
scroll to position [94, 0]
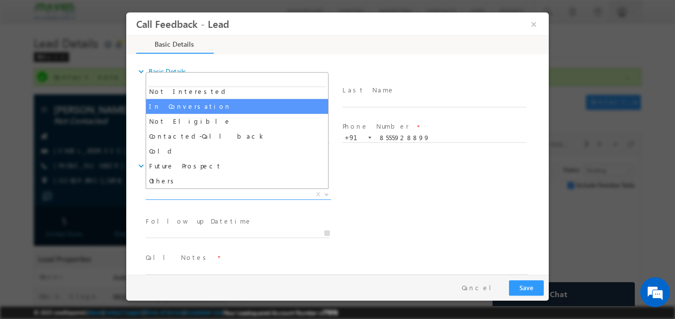
select select "In Conversation"
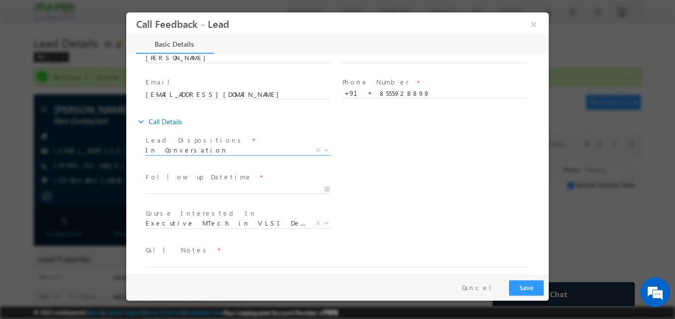
scroll to position [45, 0]
click at [210, 192] on input "30/08/2025 12:38 PM" at bounding box center [238, 189] width 184 height 10
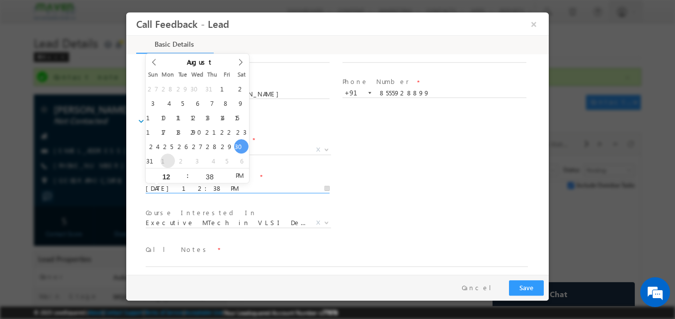
type input "01/09/2025 12:38 PM"
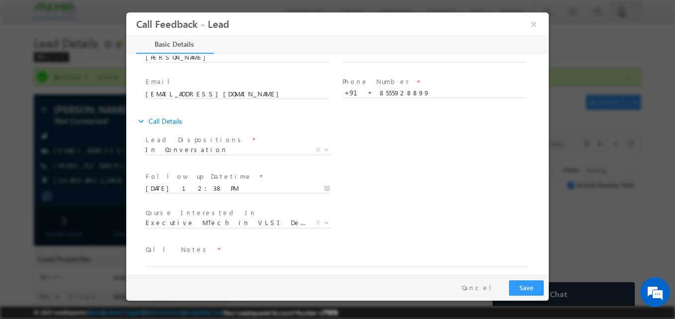
click at [460, 209] on div "Course Interested In * Executive M.Tech in VLSI Design Advanced VLSI Design & V…" at bounding box center [346, 224] width 405 height 37
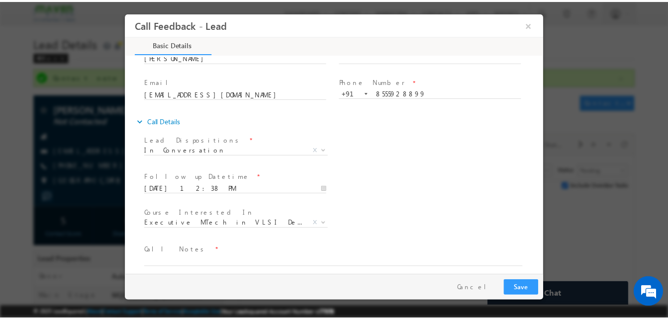
scroll to position [53, 0]
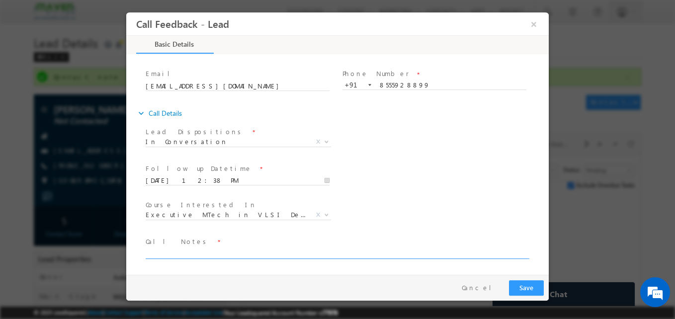
click at [212, 253] on textarea at bounding box center [337, 253] width 382 height 11
paste textarea "B. tech ece final year/IITR VMPT"
type textarea "B. tech ece final year/IITR VMPT"
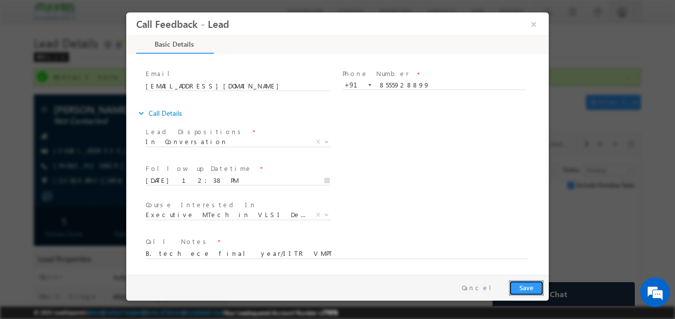
click at [524, 286] on button "Save" at bounding box center [526, 287] width 35 height 15
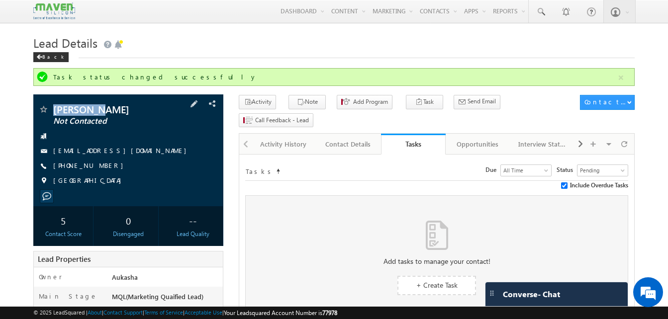
drag, startPoint x: 105, startPoint y: 107, endPoint x: 56, endPoint y: 113, distance: 49.6
click at [56, 113] on span "Harikumar" at bounding box center [111, 109] width 117 height 10
copy span "Harikumar"
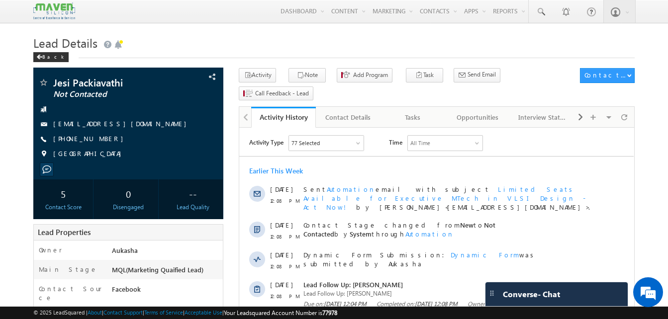
click at [152, 43] on h1 "Lead Details" at bounding box center [333, 41] width 601 height 19
click at [162, 39] on h1 "Lead Details" at bounding box center [333, 41] width 601 height 19
drag, startPoint x: 108, startPoint y: 140, endPoint x: 101, endPoint y: 140, distance: 7.0
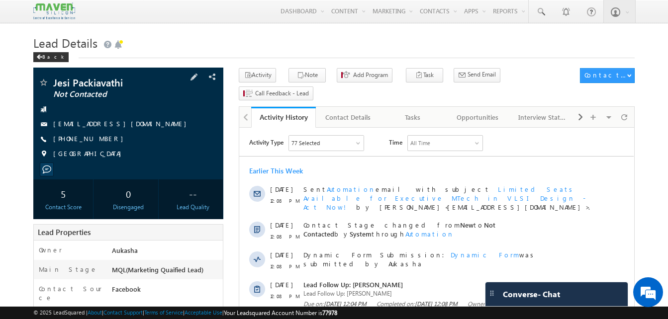
click at [101, 140] on div "[PHONE_NUMBER]" at bounding box center [128, 139] width 180 height 10
copy div "[PHONE_NUMBER]"
drag, startPoint x: 128, startPoint y: 81, endPoint x: 53, endPoint y: 85, distance: 75.7
click at [53, 85] on div "Jesi Packiavathi Not Contacted" at bounding box center [128, 83] width 180 height 10
copy div "Jesi Packiavathi"
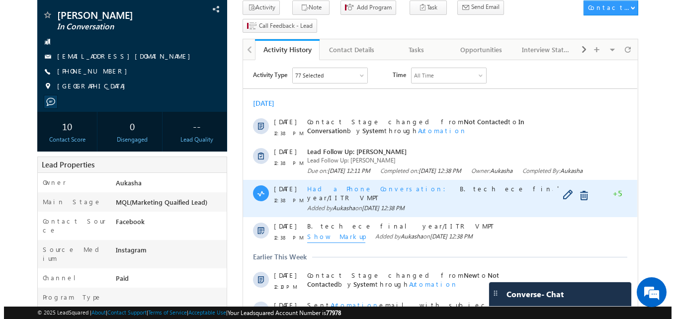
scroll to position [129, 0]
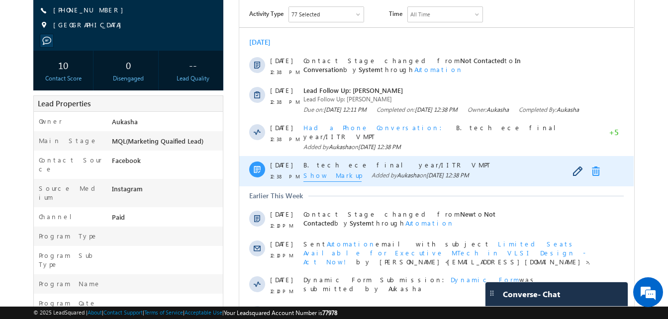
click at [592, 176] on link at bounding box center [598, 172] width 12 height 10
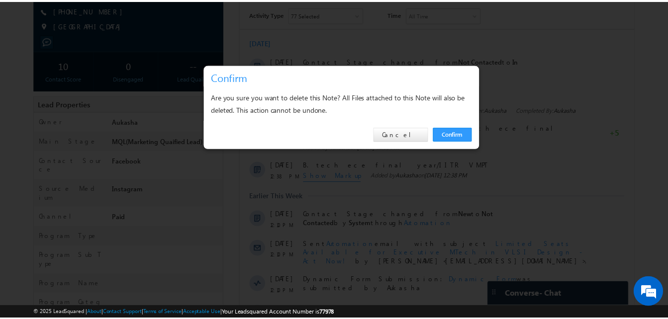
scroll to position [0, 0]
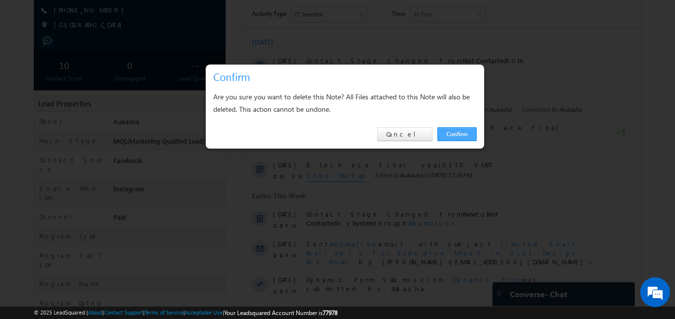
click at [470, 133] on link "Confirm" at bounding box center [457, 134] width 39 height 14
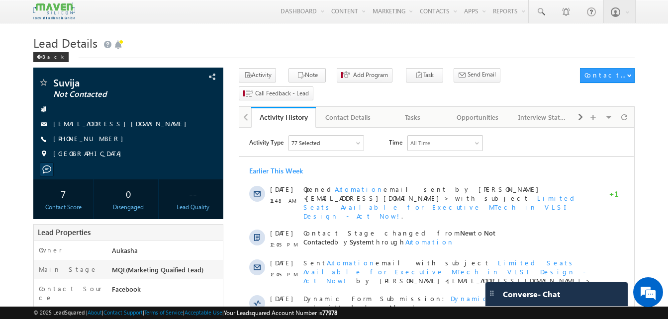
click at [101, 139] on div "[PHONE_NUMBER]" at bounding box center [128, 139] width 180 height 10
copy div "[PHONE_NUMBER]"
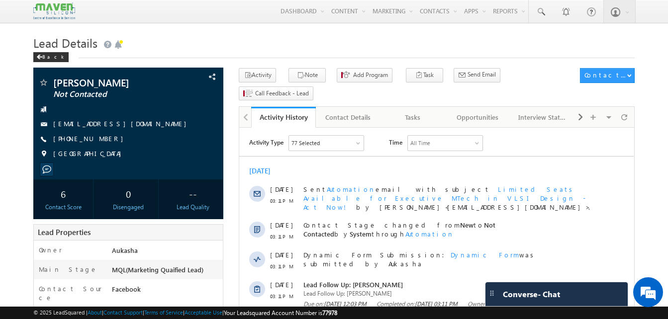
drag, startPoint x: 108, startPoint y: 140, endPoint x: 102, endPoint y: 140, distance: 6.5
click at [102, 140] on div "+91-7780685780" at bounding box center [128, 139] width 180 height 10
copy div "+91-7780685780"
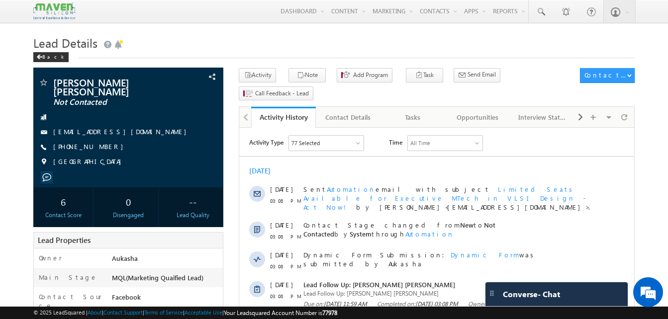
drag, startPoint x: 106, startPoint y: 149, endPoint x: 100, endPoint y: 151, distance: 6.3
click at [100, 151] on div "+91-9441618338" at bounding box center [128, 147] width 180 height 10
copy div "+91-944161833"
copy div "+91-9441618338"
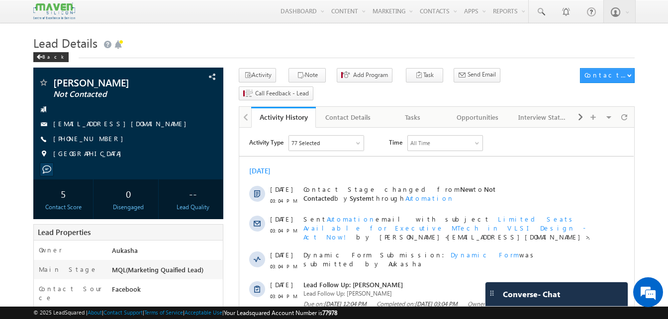
click at [175, 41] on h1 "Lead Details" at bounding box center [333, 41] width 601 height 19
drag, startPoint x: 108, startPoint y: 143, endPoint x: 100, endPoint y: 139, distance: 8.9
click at [100, 139] on div "[PHONE_NUMBER]" at bounding box center [128, 139] width 180 height 10
click at [108, 139] on div "[PHONE_NUMBER]" at bounding box center [128, 139] width 180 height 10
click at [108, 139] on div "+91-8086638664" at bounding box center [128, 139] width 180 height 10
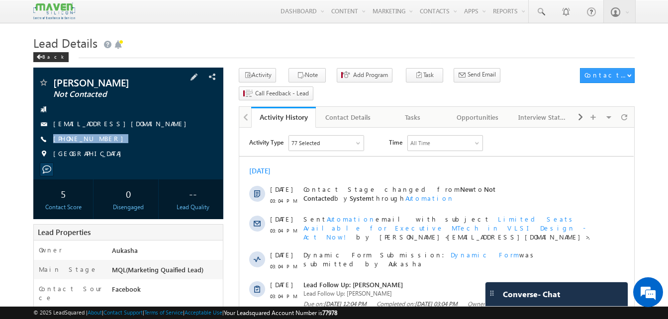
drag, startPoint x: 108, startPoint y: 139, endPoint x: 101, endPoint y: 139, distance: 6.5
click at [101, 139] on div "+91-8086638664" at bounding box center [128, 139] width 180 height 10
copy div "+91-8086638664"
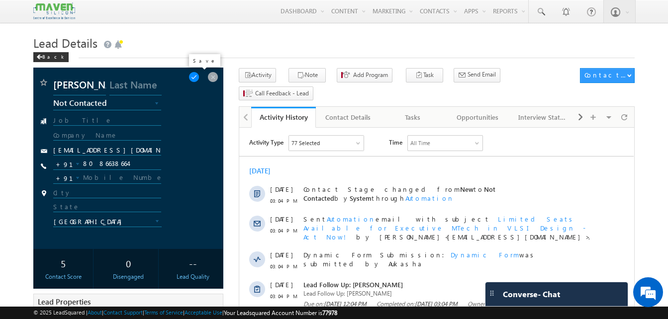
click at [199, 76] on span at bounding box center [193, 77] width 11 height 11
click at [257, 34] on h1 "Lead Details" at bounding box center [333, 41] width 601 height 19
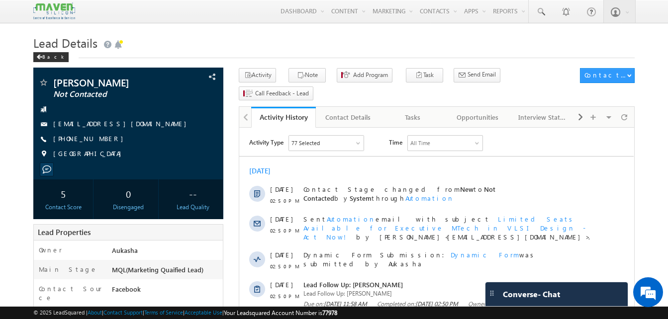
click at [403, 111] on div "Tasks" at bounding box center [413, 117] width 48 height 12
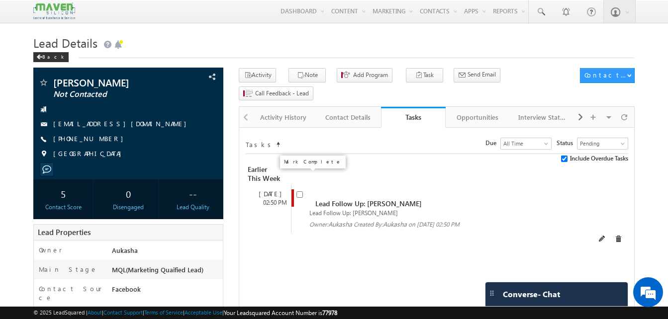
click at [301, 191] on input "checkbox" at bounding box center [299, 194] width 6 height 6
checkbox input "false"
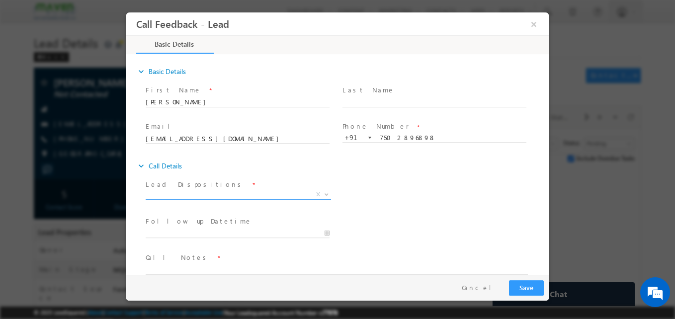
click at [185, 191] on span "X" at bounding box center [238, 195] width 185 height 10
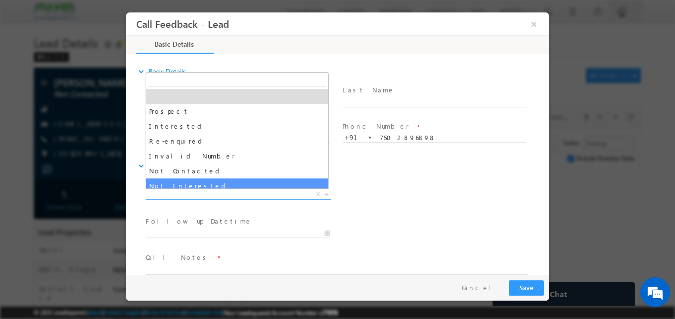
select select "Not Interested"
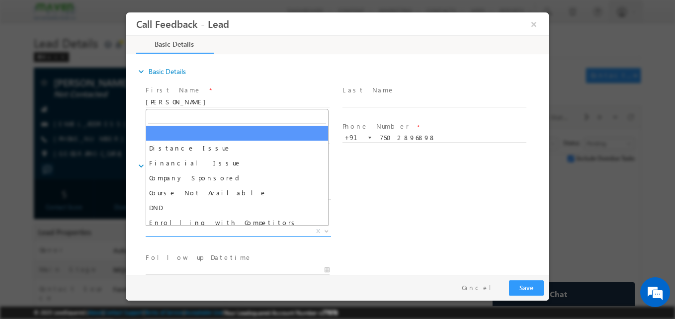
click at [207, 230] on span "X" at bounding box center [238, 232] width 185 height 10
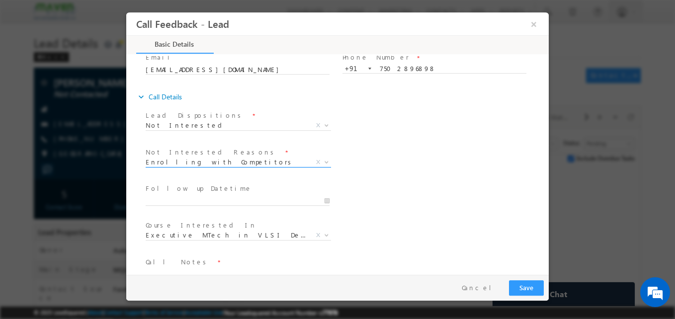
scroll to position [90, 0]
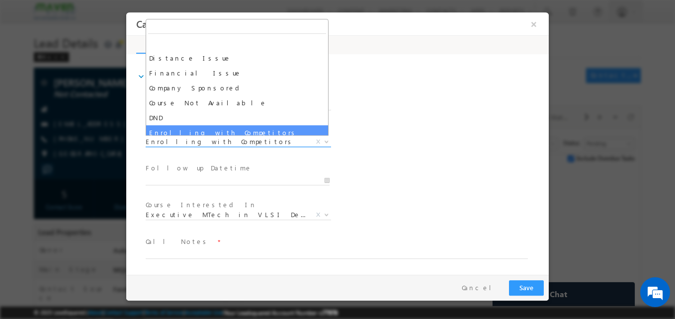
click at [204, 143] on span "Enrolling with Competitors" at bounding box center [227, 141] width 162 height 9
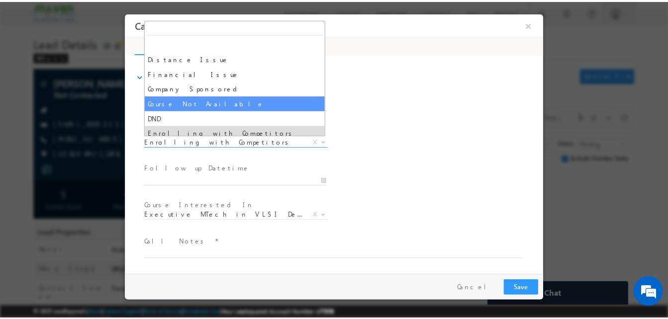
scroll to position [20, 0]
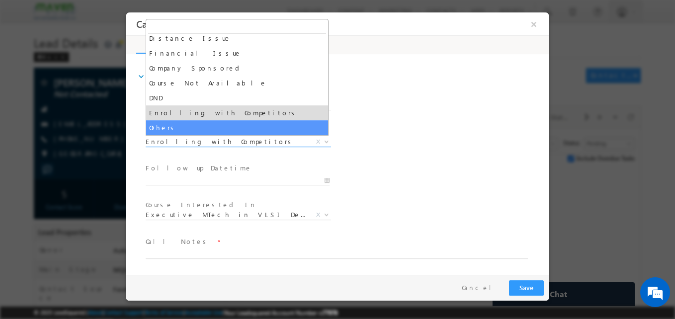
select select "Others"
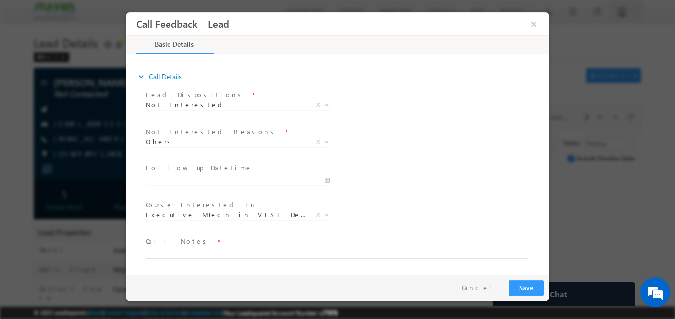
click at [215, 247] on span "Call Notes *" at bounding box center [331, 242] width 371 height 11
click at [212, 249] on textarea at bounding box center [337, 253] width 382 height 11
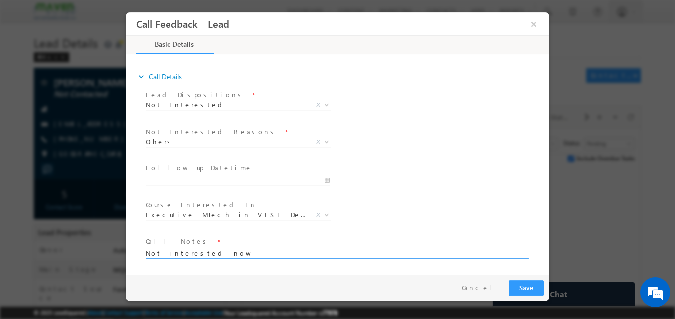
type textarea "Not interested now"
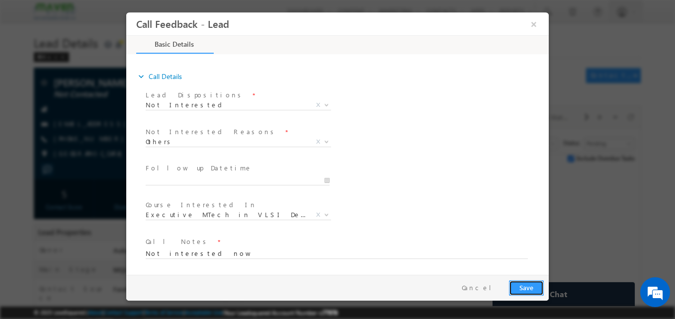
click at [532, 282] on button "Save" at bounding box center [526, 287] width 35 height 15
